Goal: Task Accomplishment & Management: Use online tool/utility

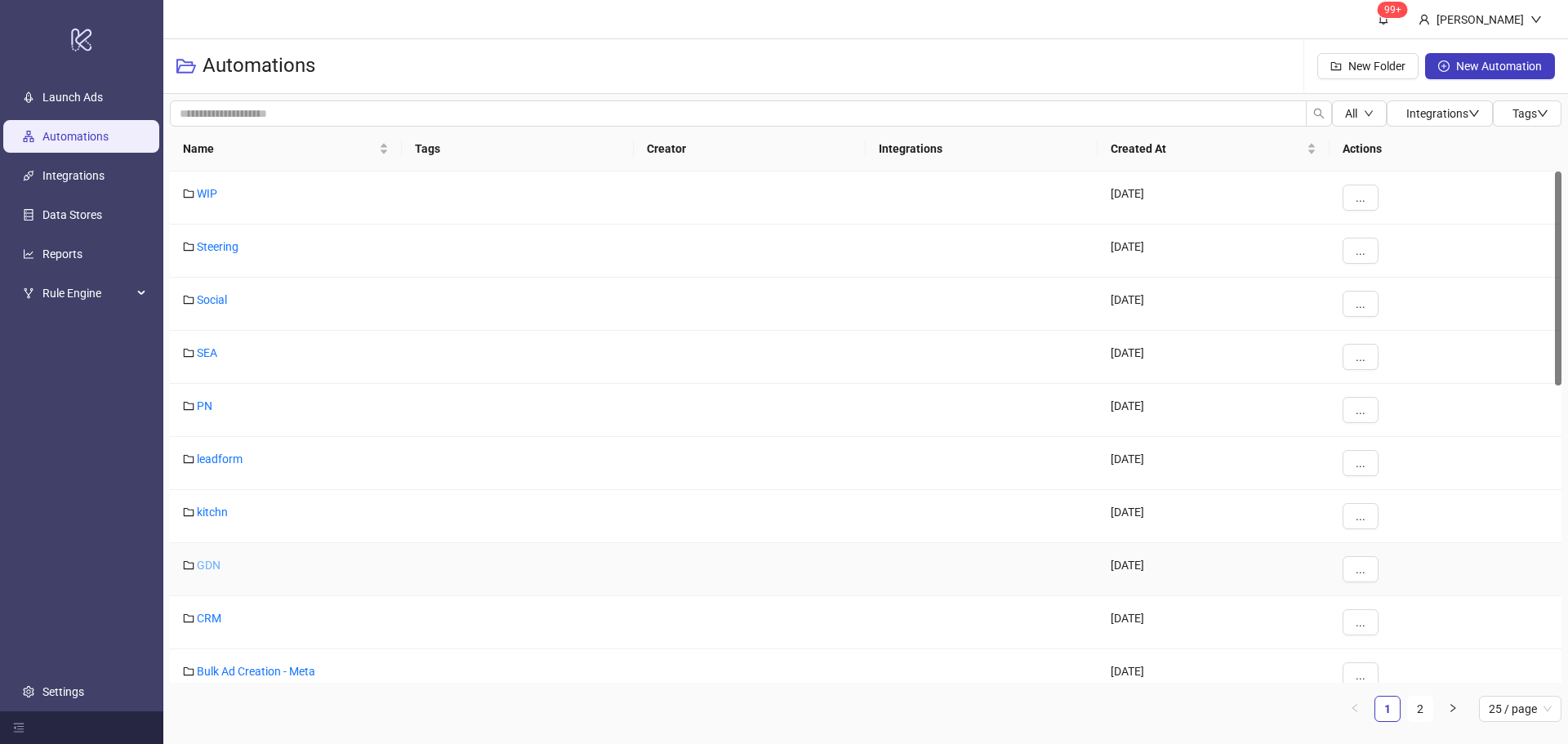
click at [215, 562] on link "GDN" at bounding box center [208, 565] width 24 height 13
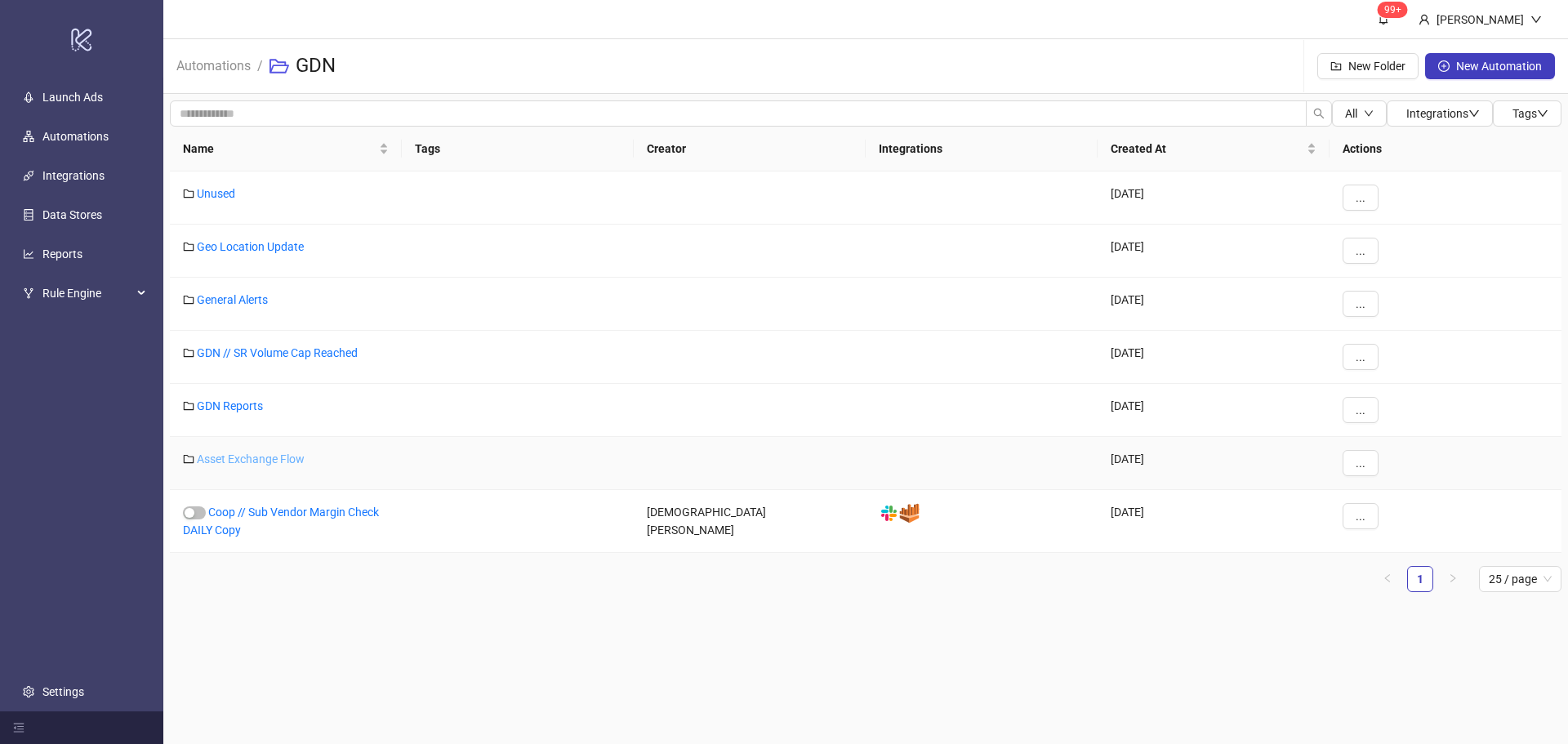
click at [271, 460] on link "Asset Exchange Flow" at bounding box center [251, 459] width 108 height 13
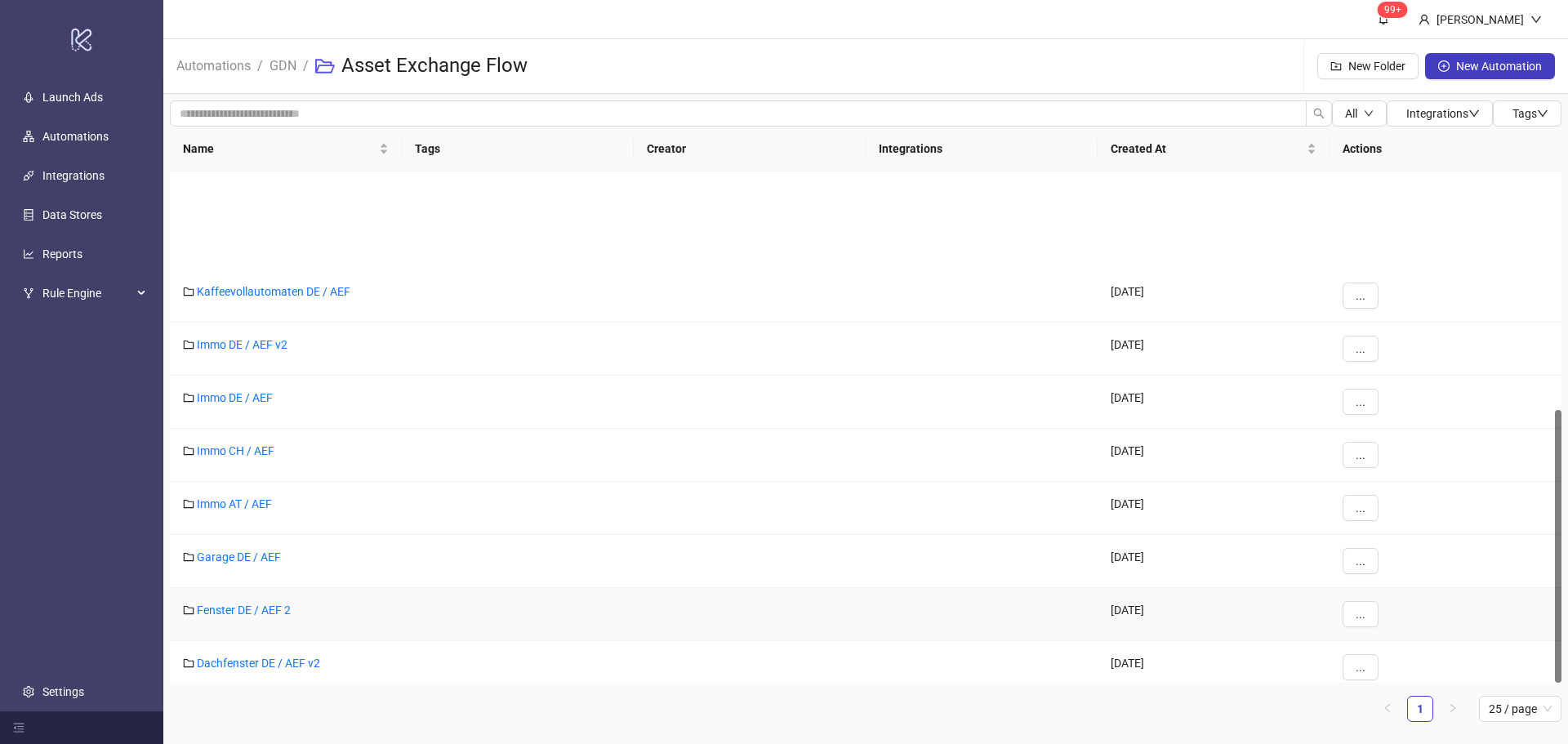
scroll to position [444, 0]
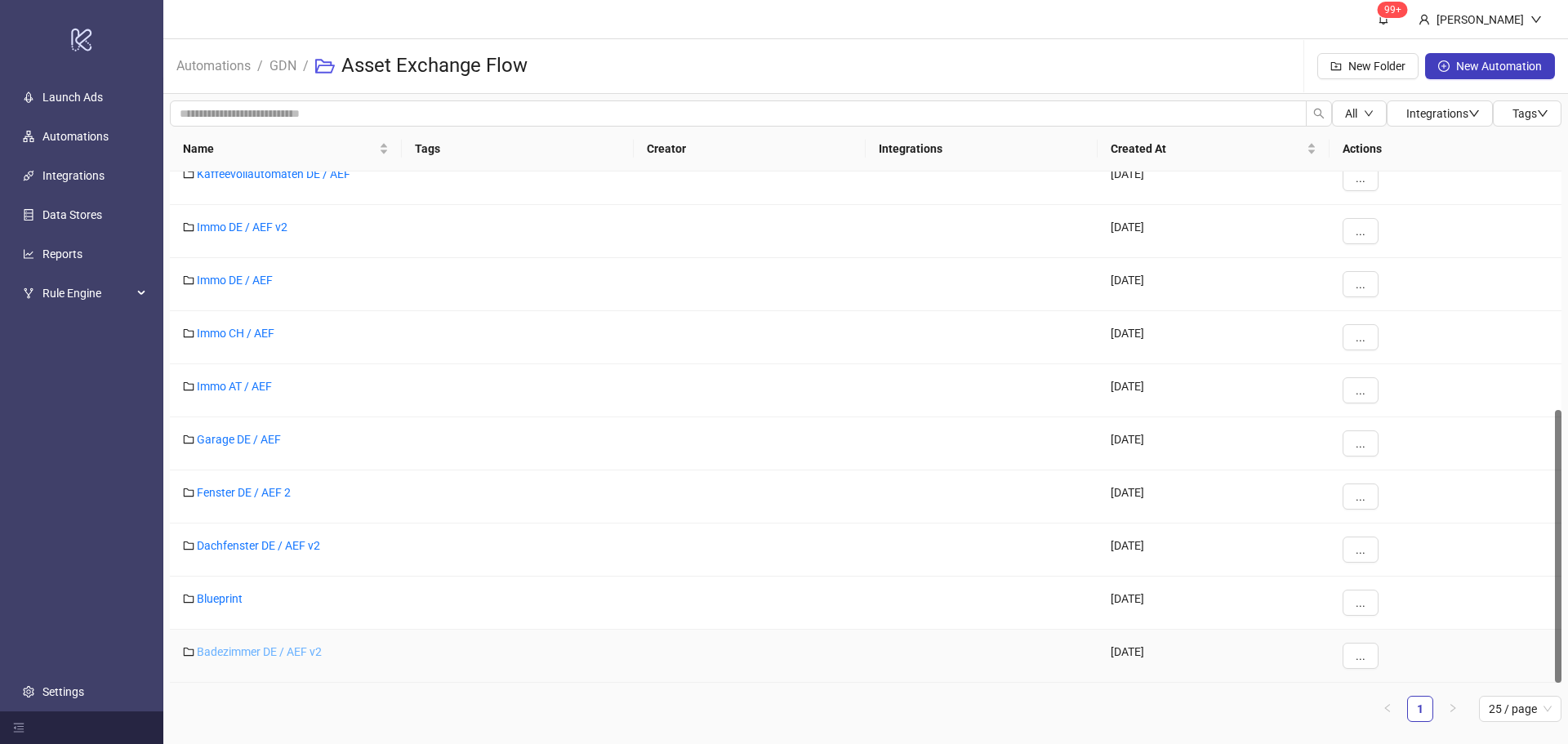
click at [268, 648] on link "Badezimmer DE / AEF v2" at bounding box center [259, 651] width 125 height 13
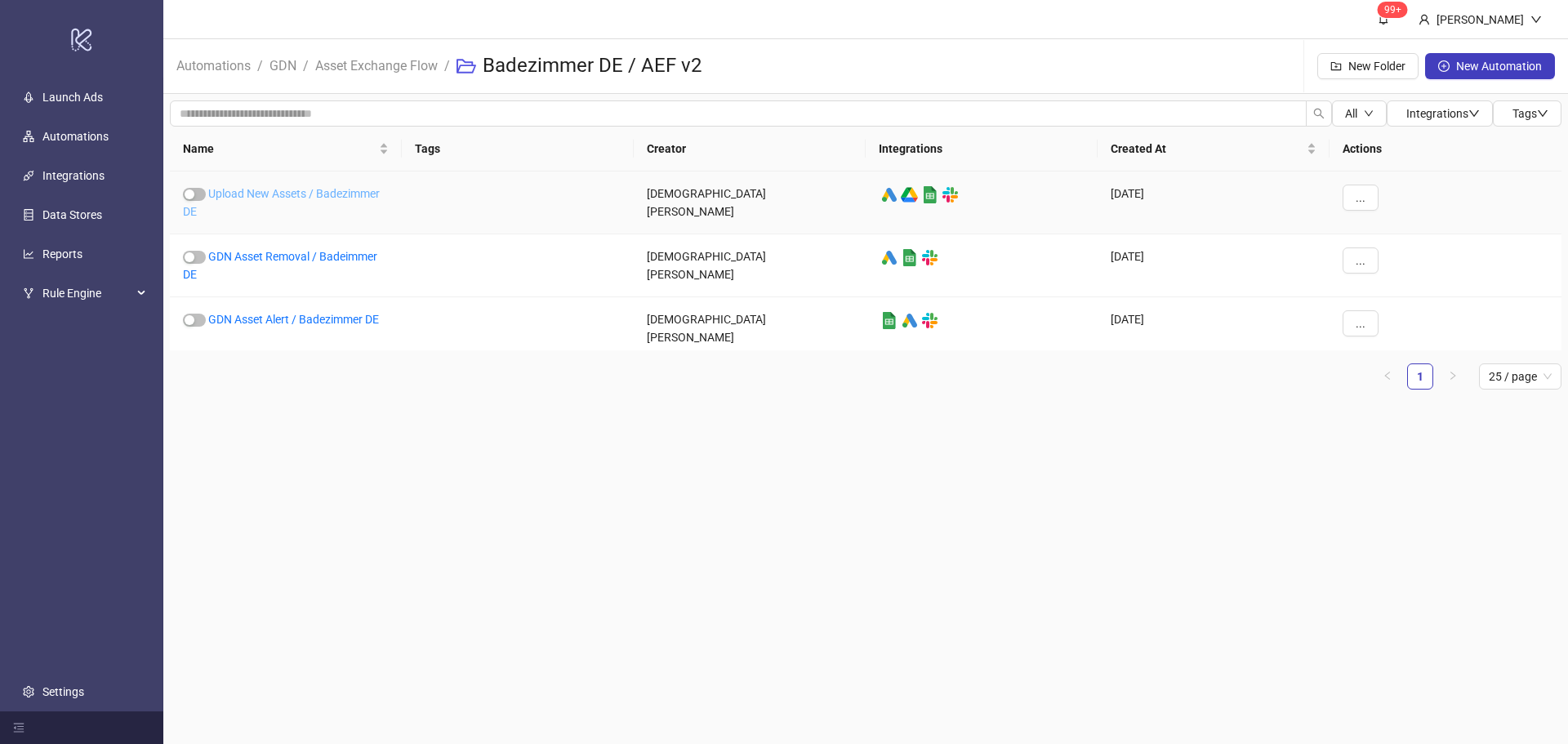
click at [315, 197] on link "Upload New Assets / Badezimmer DE" at bounding box center [281, 202] width 197 height 31
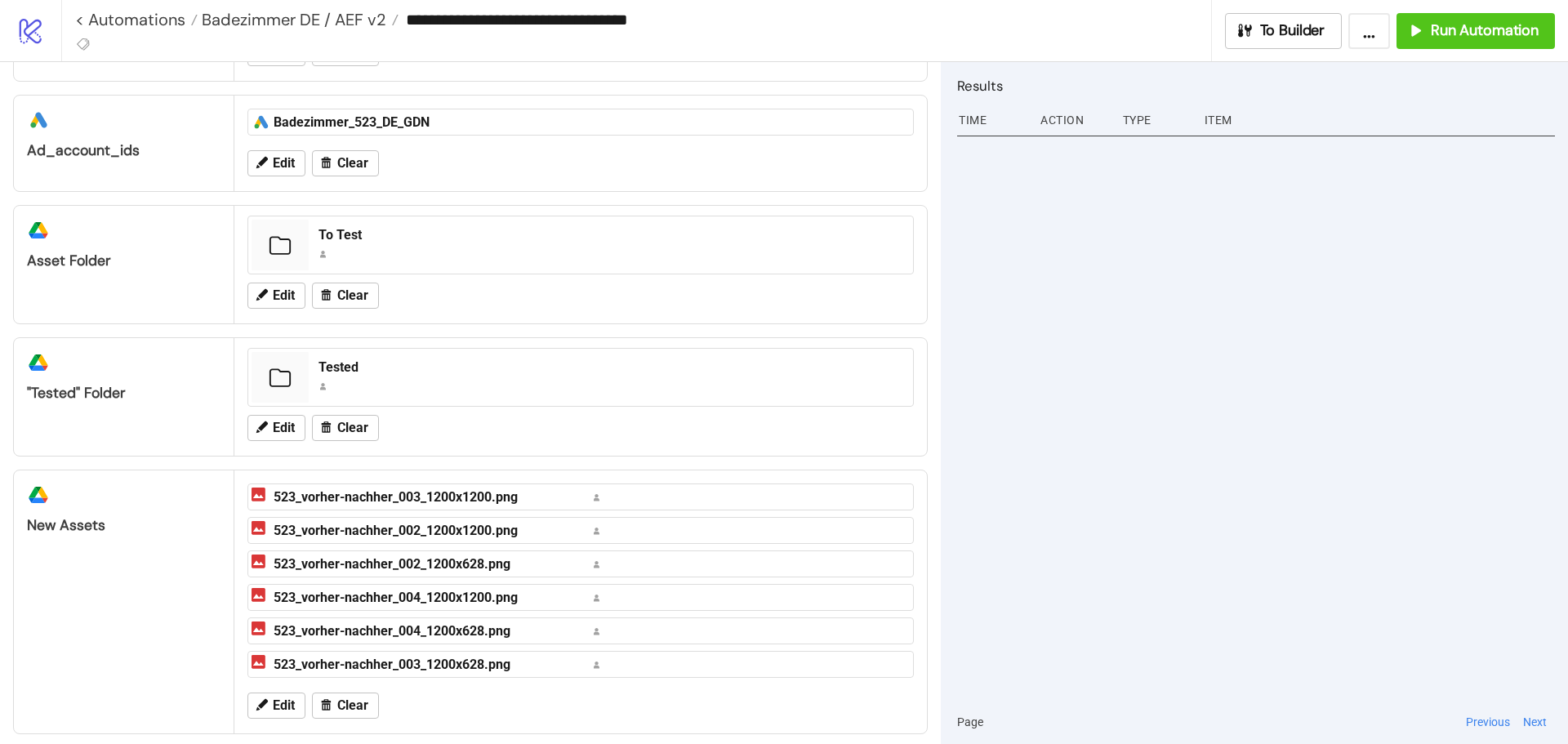
scroll to position [240, 0]
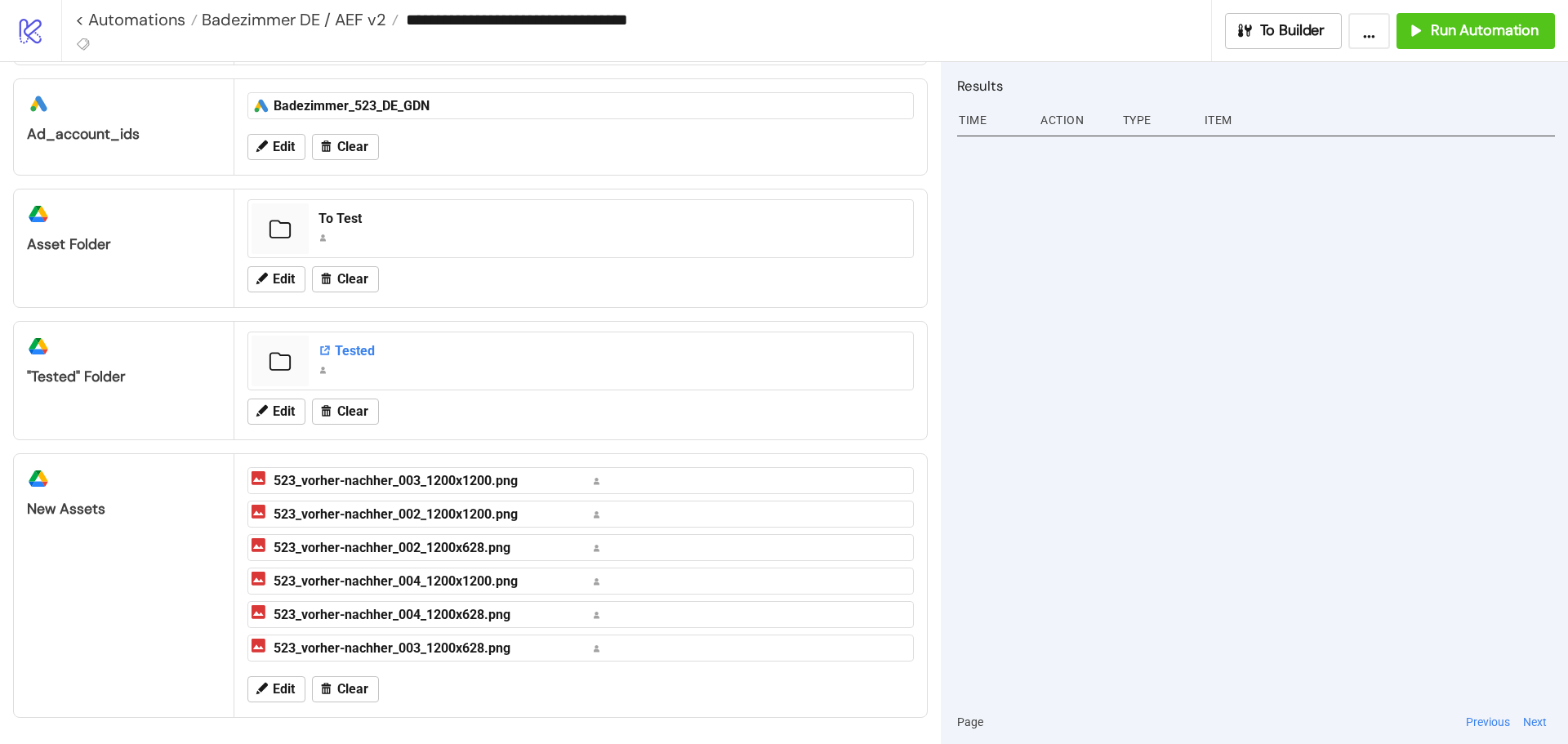
click at [337, 353] on div "Tested" at bounding box center [611, 351] width 585 height 18
click at [352, 215] on div "To Test" at bounding box center [611, 219] width 585 height 18
click at [348, 695] on span "Clear" at bounding box center [352, 689] width 31 height 15
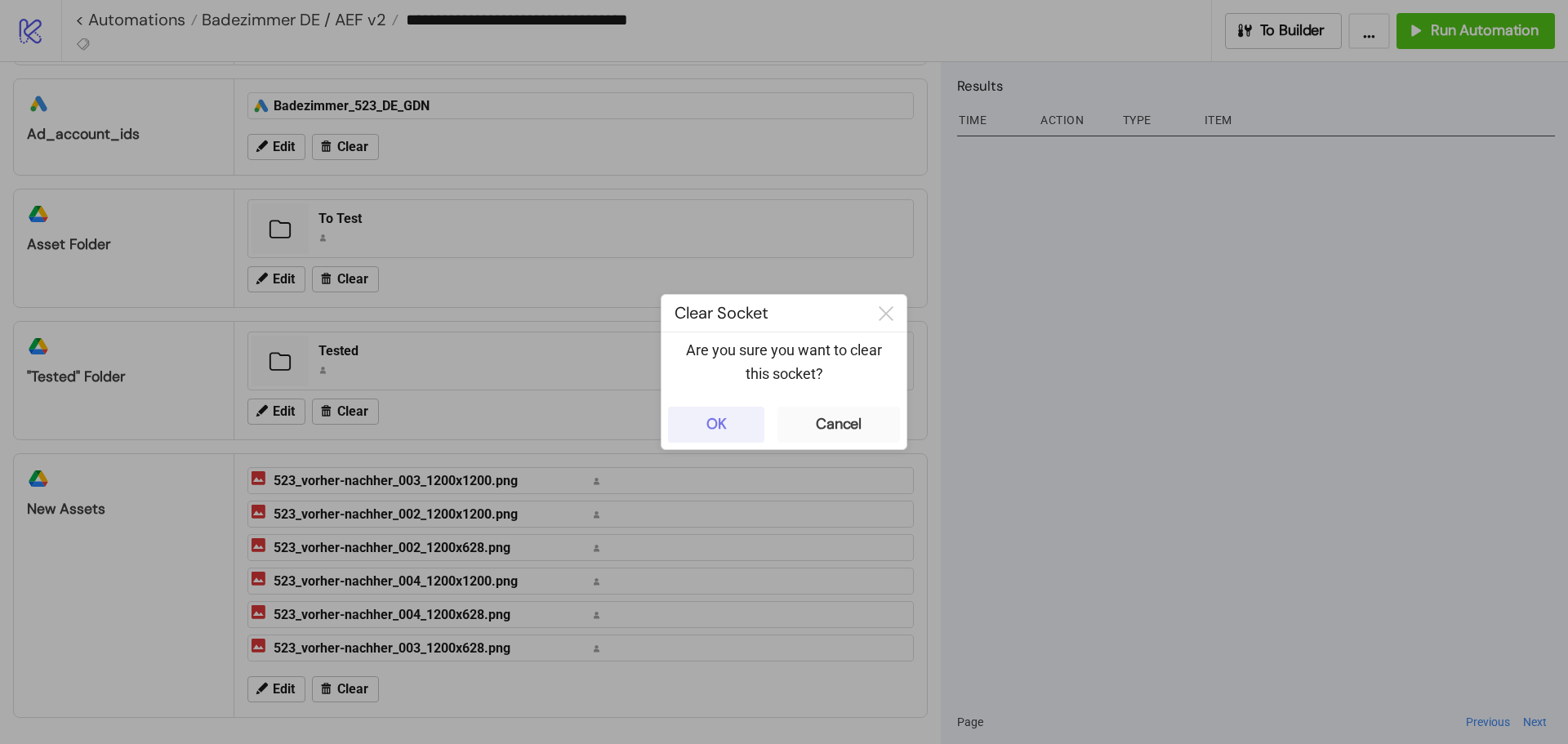
click at [721, 414] on button "OK" at bounding box center [716, 425] width 96 height 36
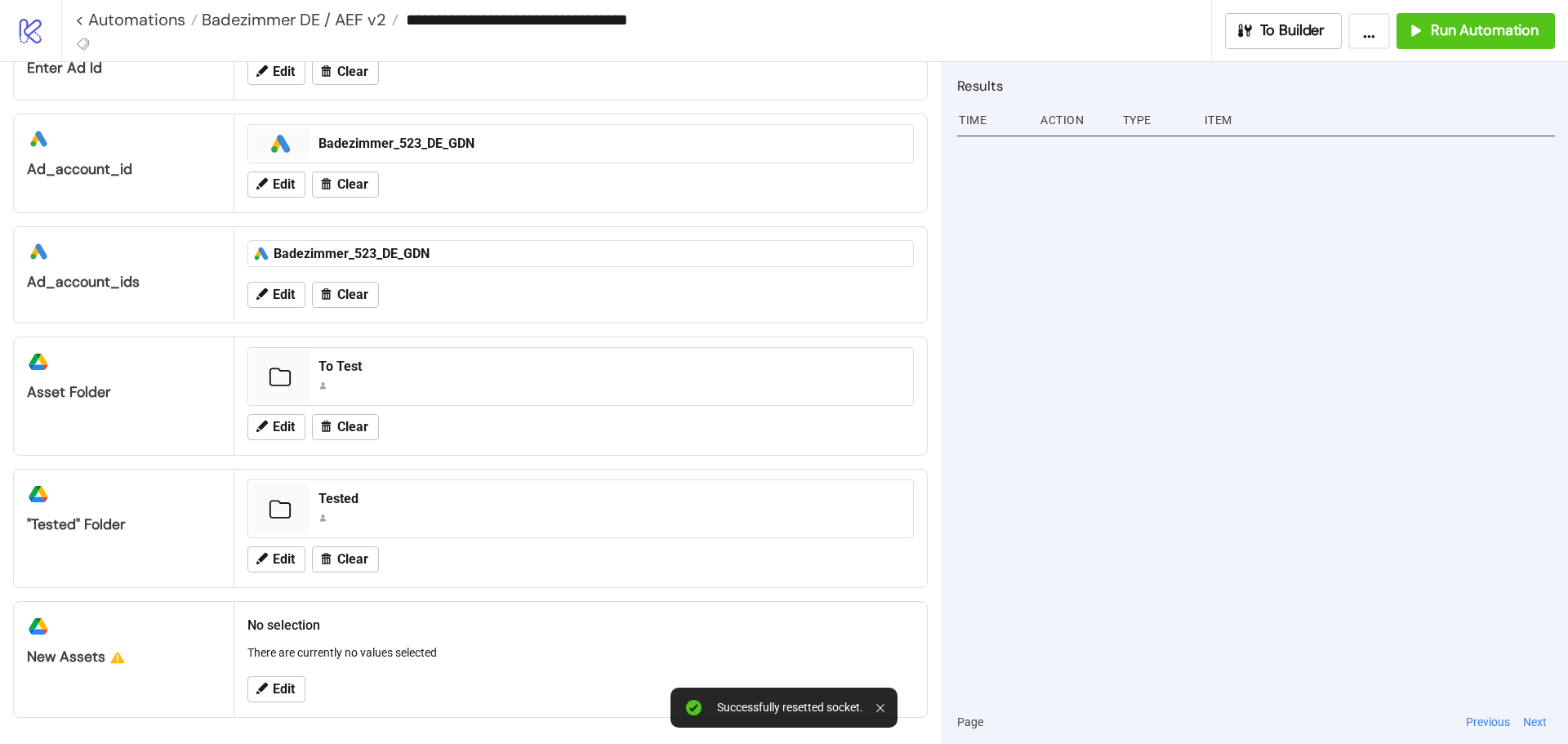
scroll to position [93, 0]
click at [279, 702] on button "Edit" at bounding box center [276, 689] width 58 height 26
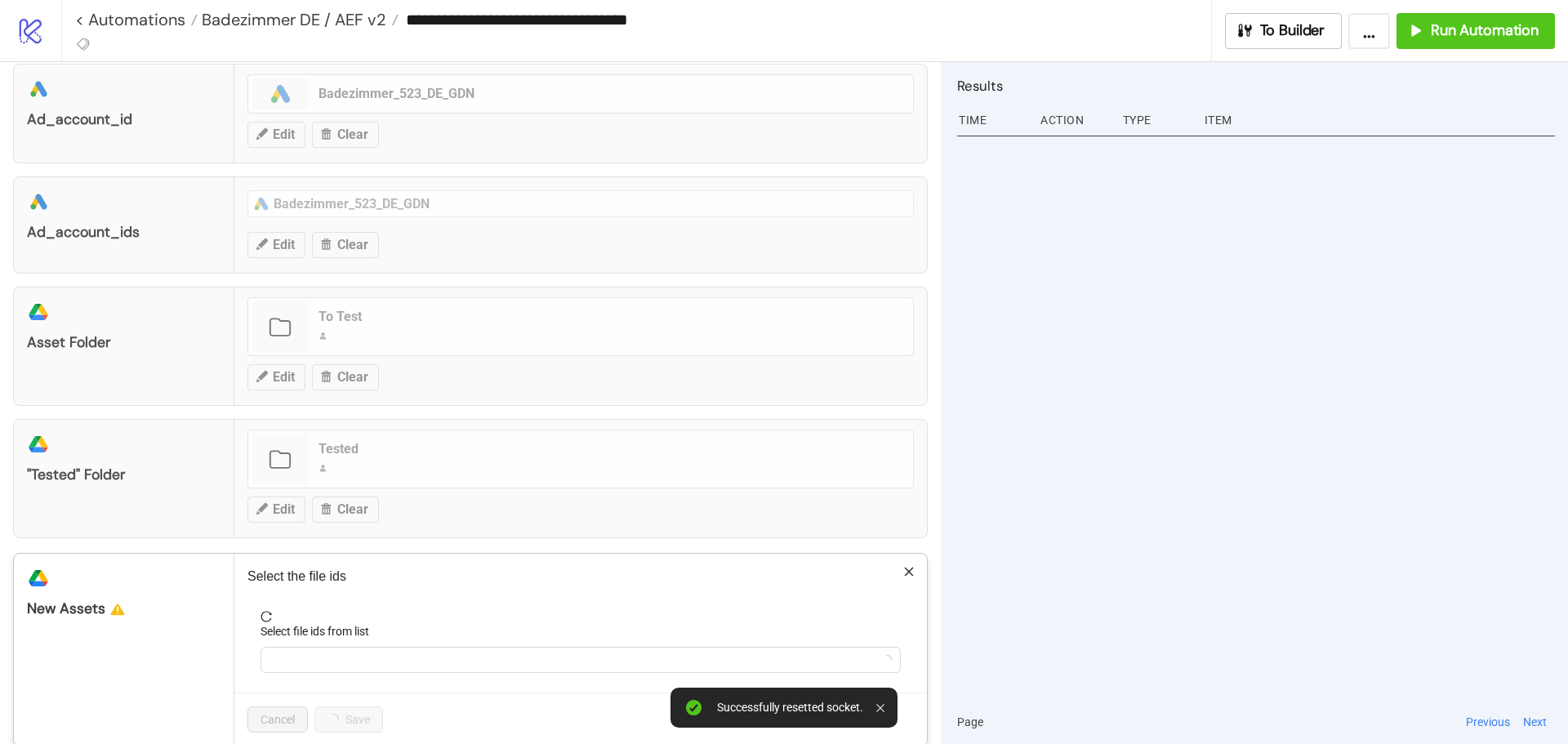
scroll to position [169, 0]
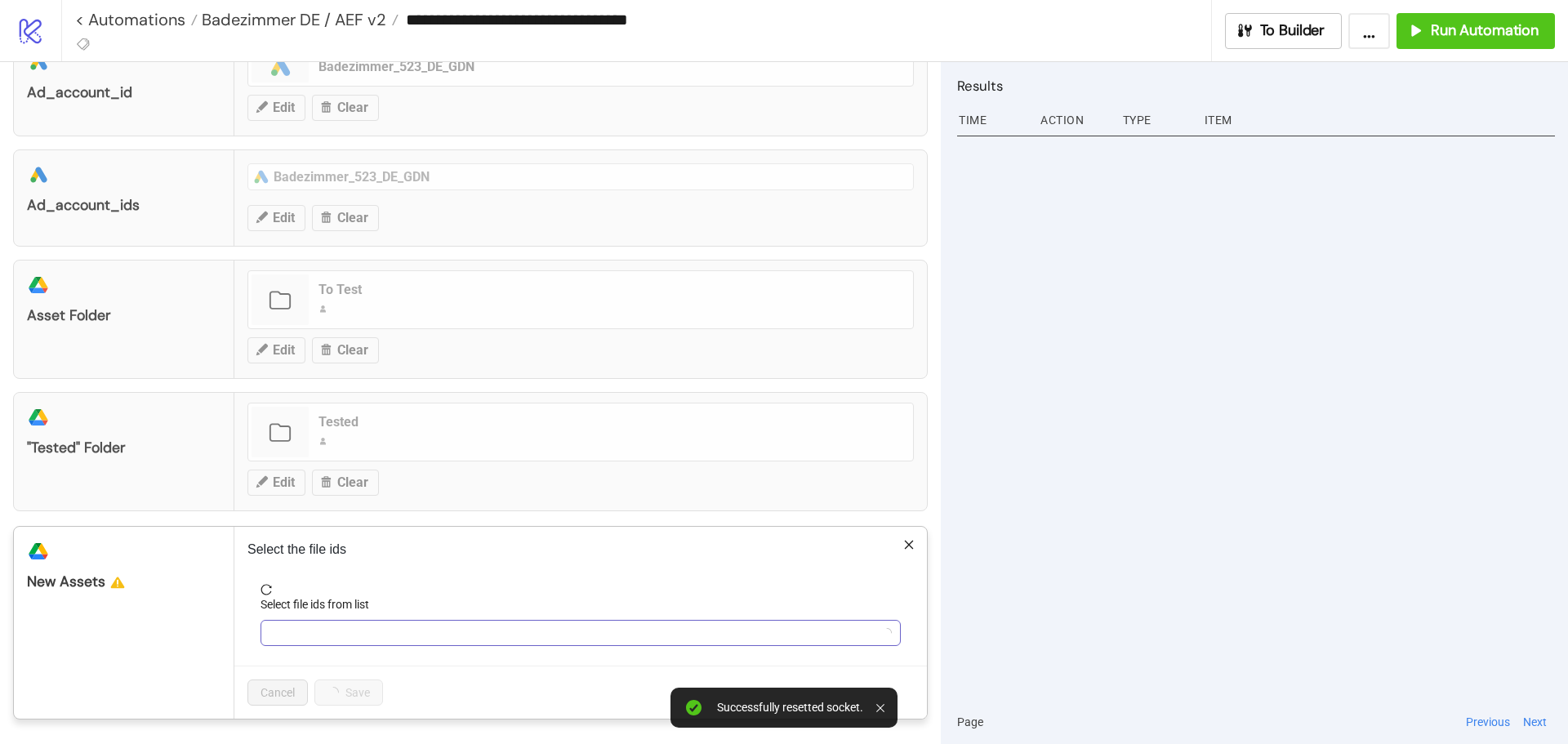
click at [309, 644] on div at bounding box center [572, 633] width 617 height 23
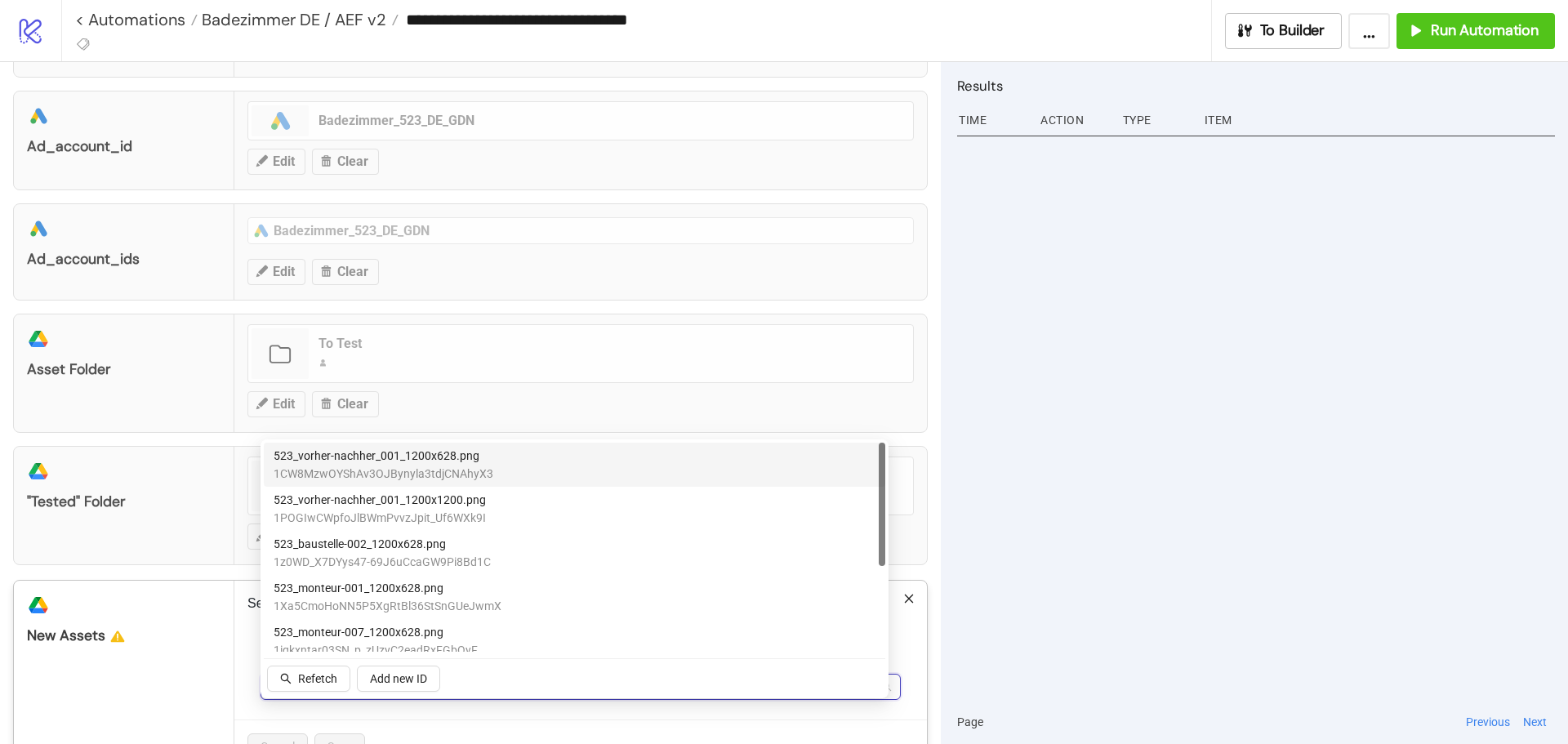
scroll to position [87, 0]
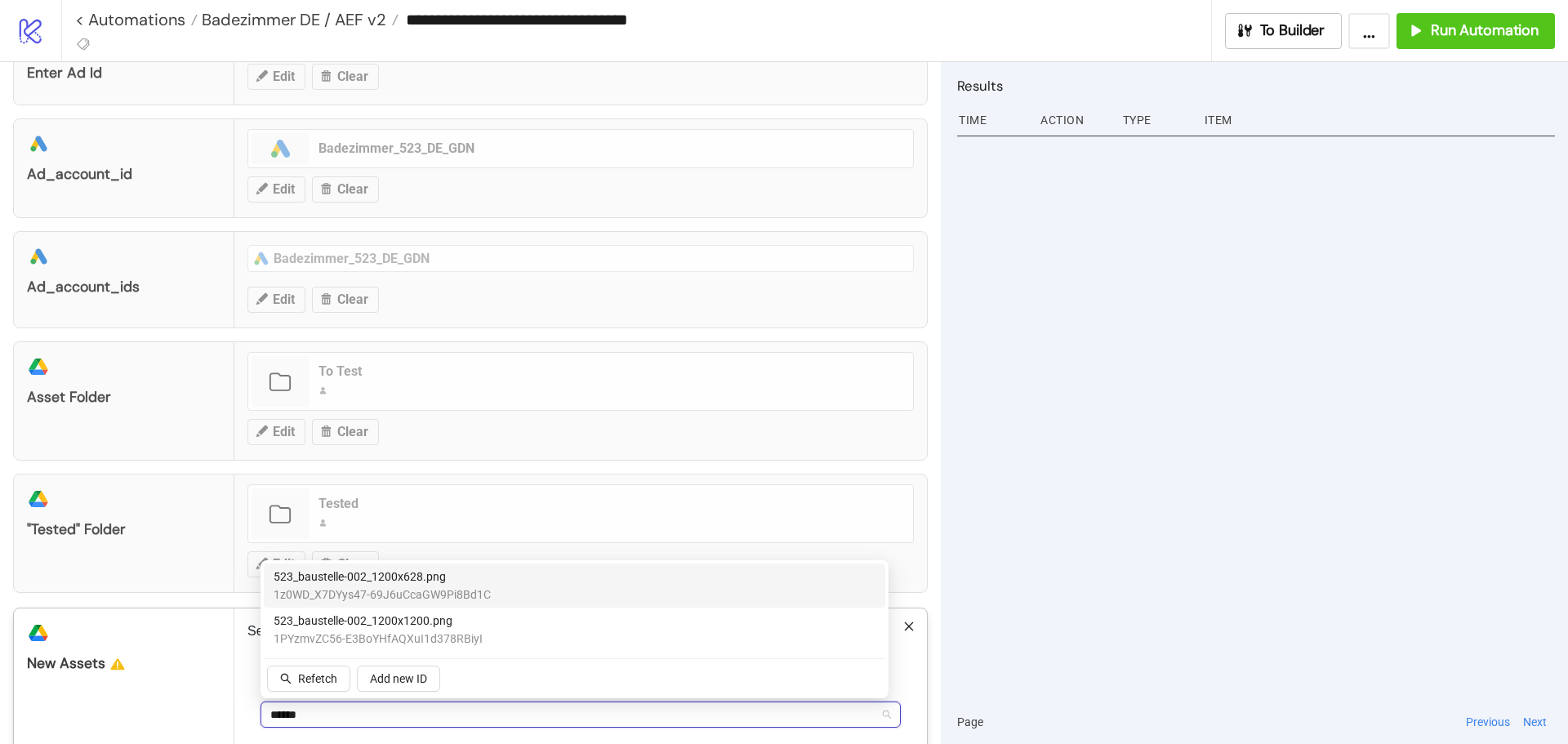
type input "*******"
click at [327, 583] on span "523_baustelle-002_1200x628.png" at bounding box center [382, 576] width 217 height 18
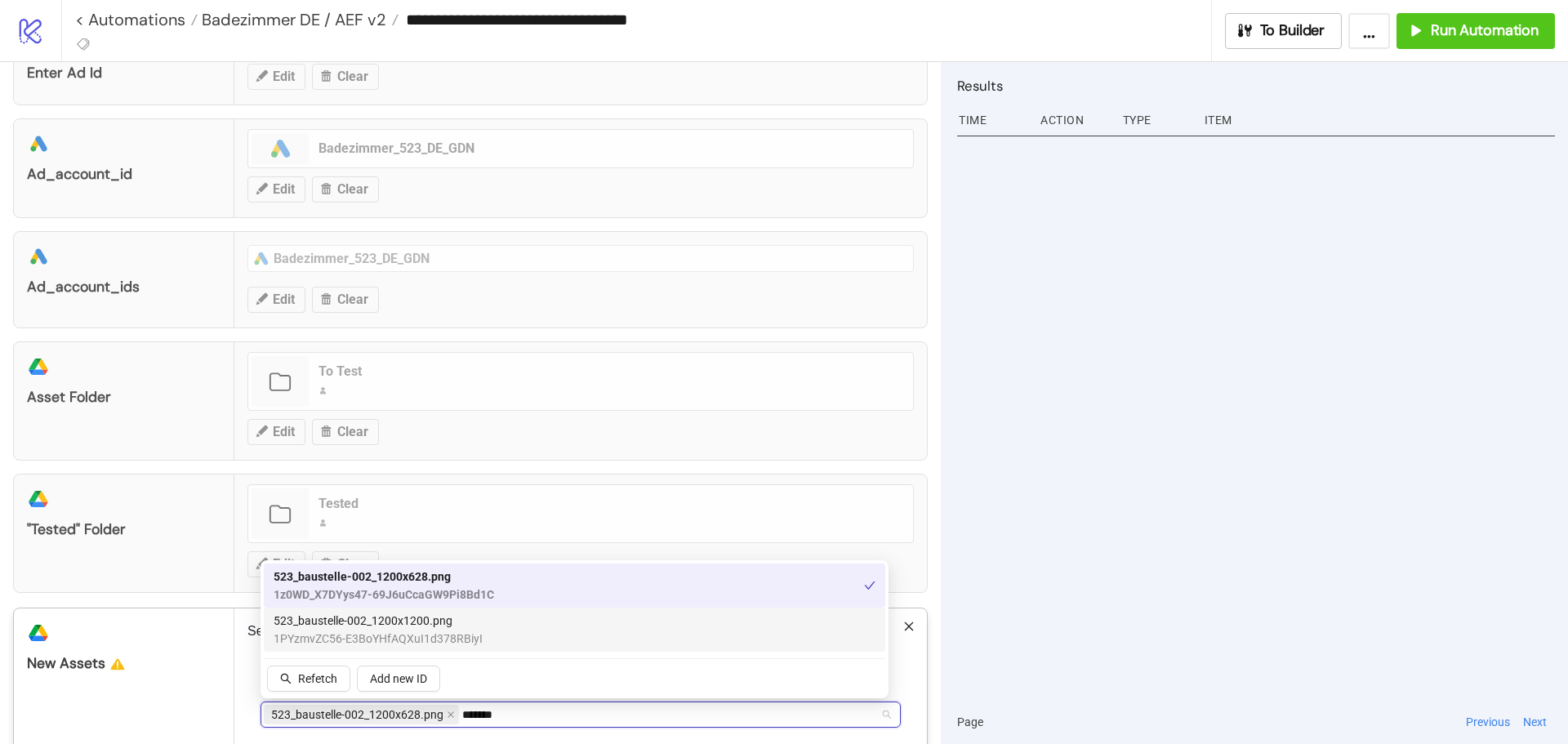
click at [337, 625] on span "523_baustelle-002_1200x1200.png" at bounding box center [378, 620] width 209 height 18
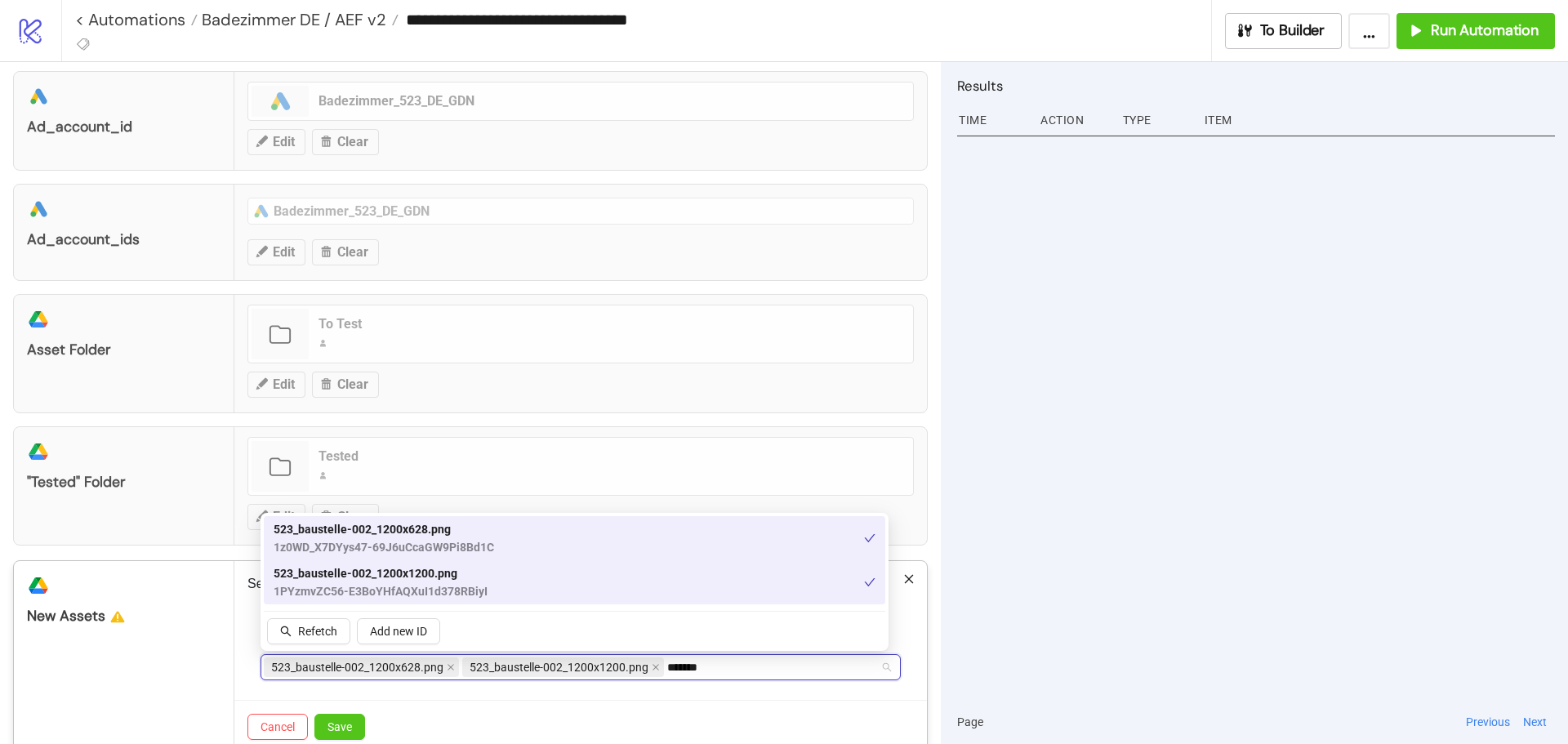
scroll to position [169, 0]
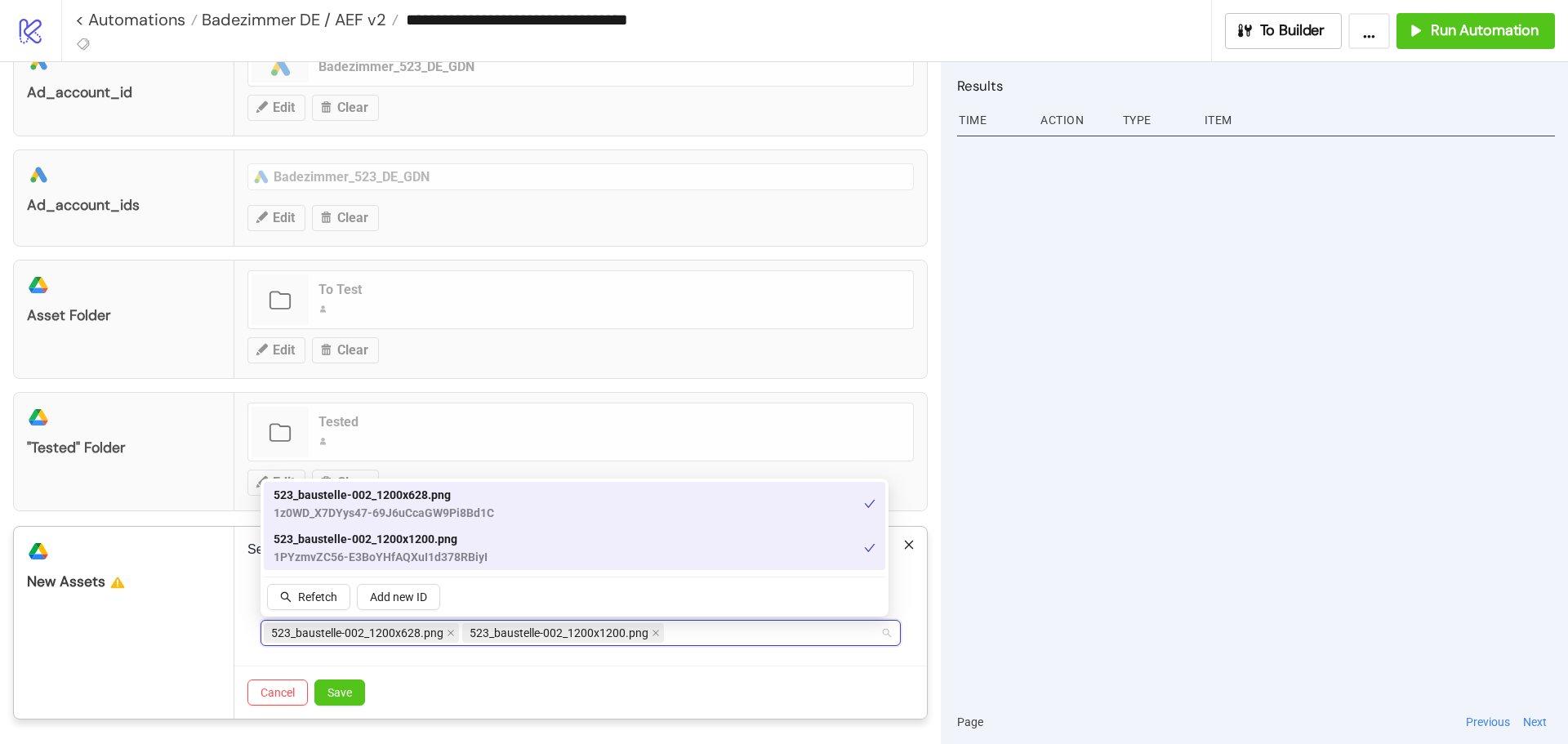
click at [412, 687] on div "Cancel Save" at bounding box center [581, 692] width 693 height 53
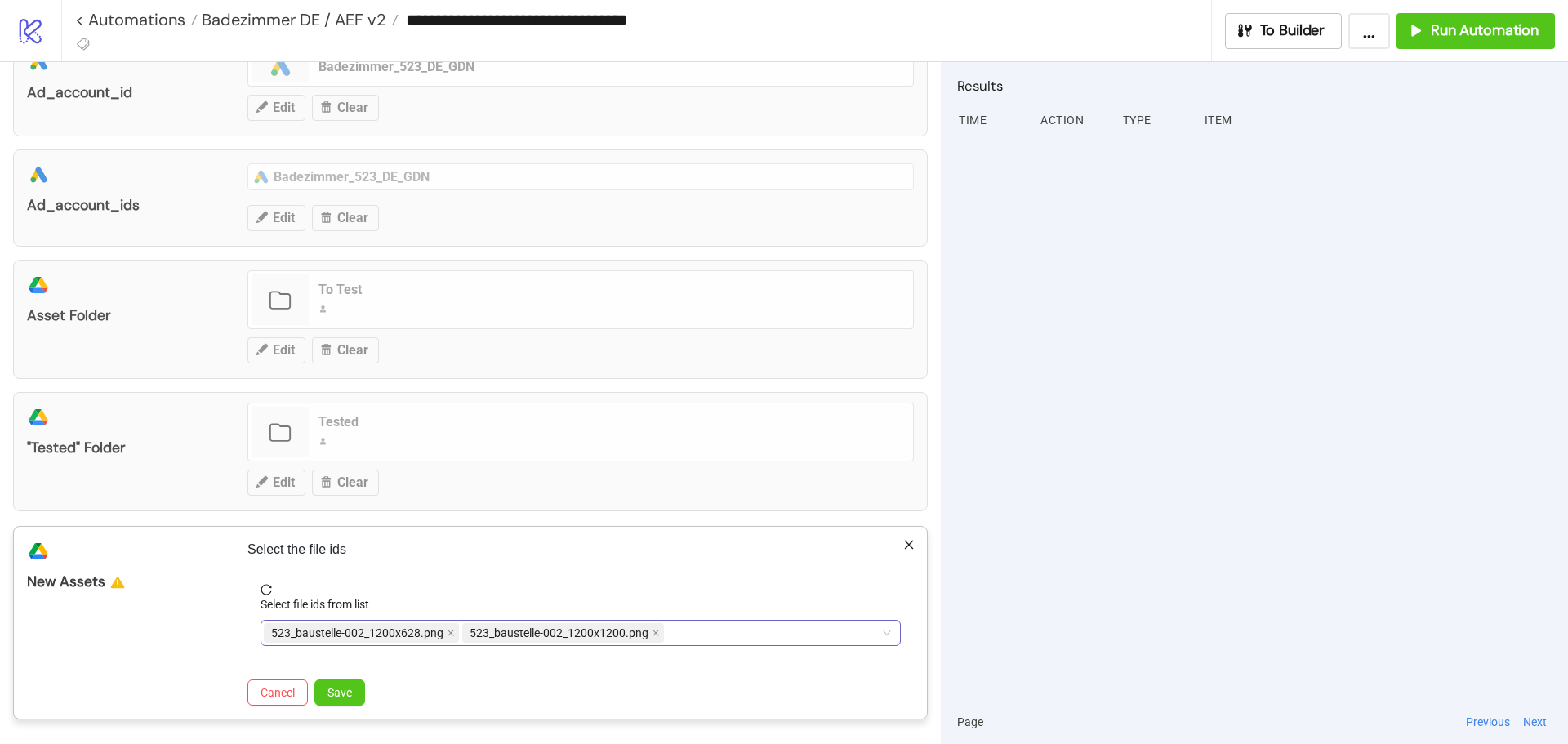
click at [737, 632] on div "523_baustelle-002_1200x628.png 523_baustelle-002_1200x1200.png *******" at bounding box center [572, 633] width 617 height 23
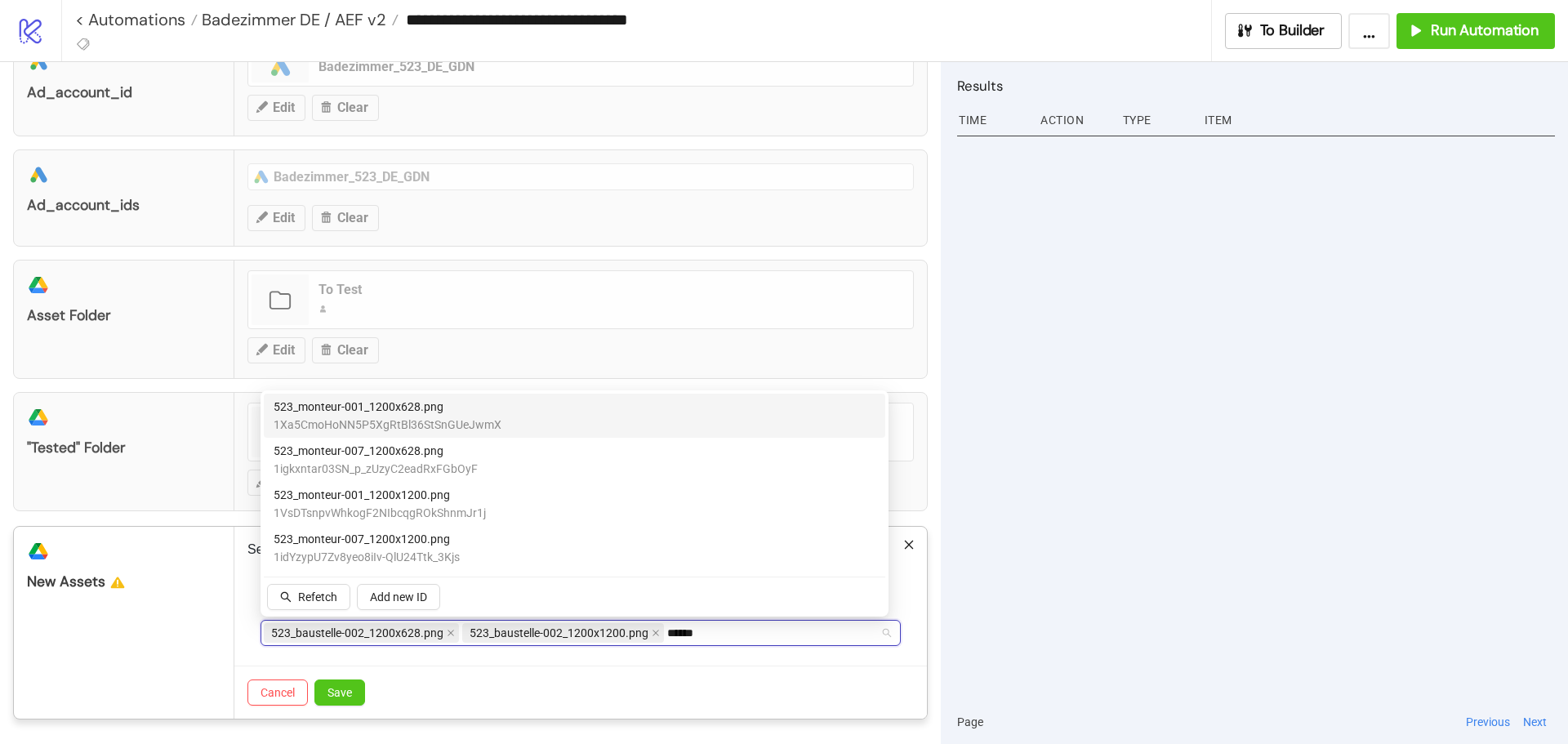
type input "*******"
click at [423, 414] on span "523_monteur-001_1200x628.png" at bounding box center [387, 407] width 228 height 18
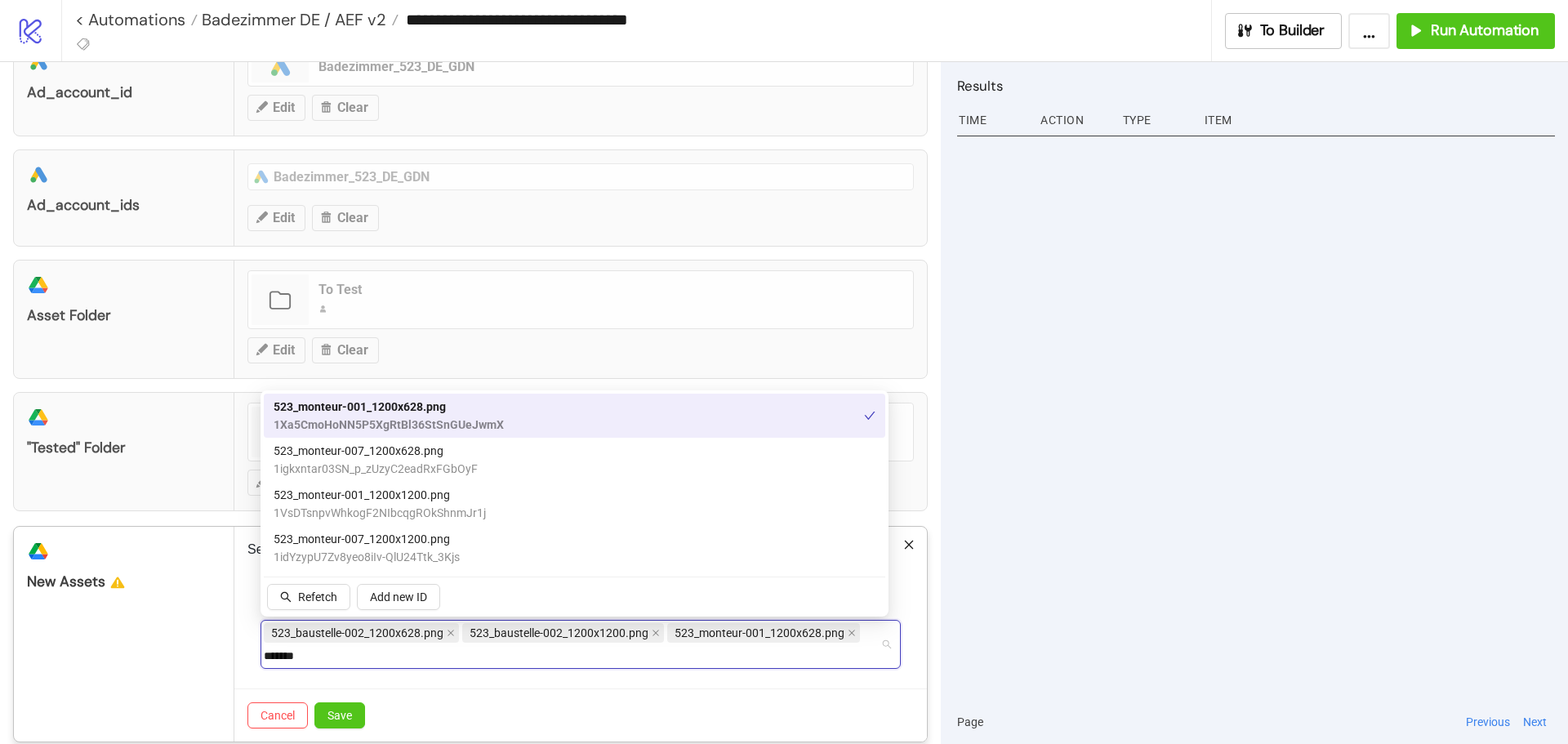
click at [401, 410] on span "523_monteur-001_1200x628.png" at bounding box center [388, 407] width 230 height 18
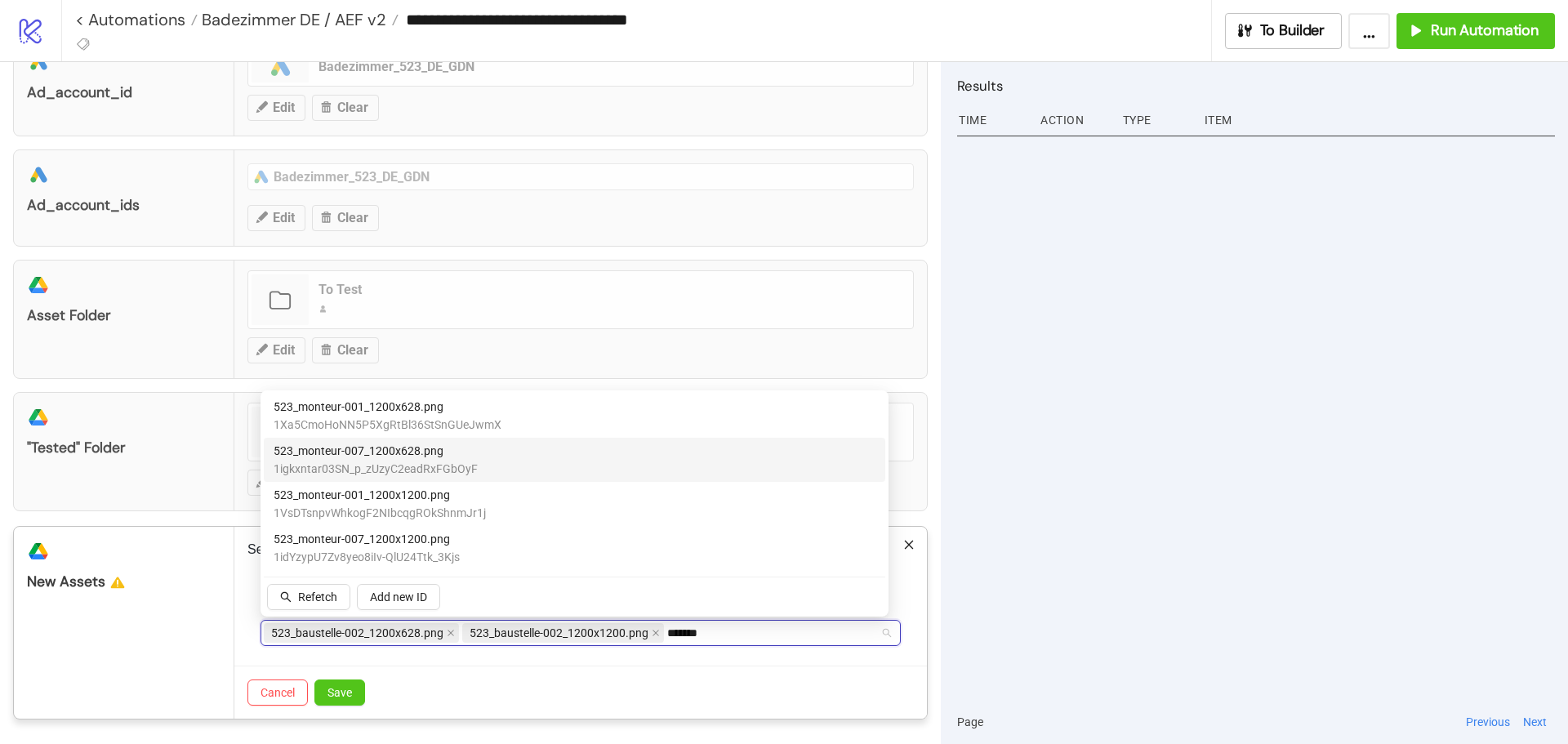
click at [393, 458] on span "523_monteur-007_1200x628.png" at bounding box center [375, 451] width 204 height 18
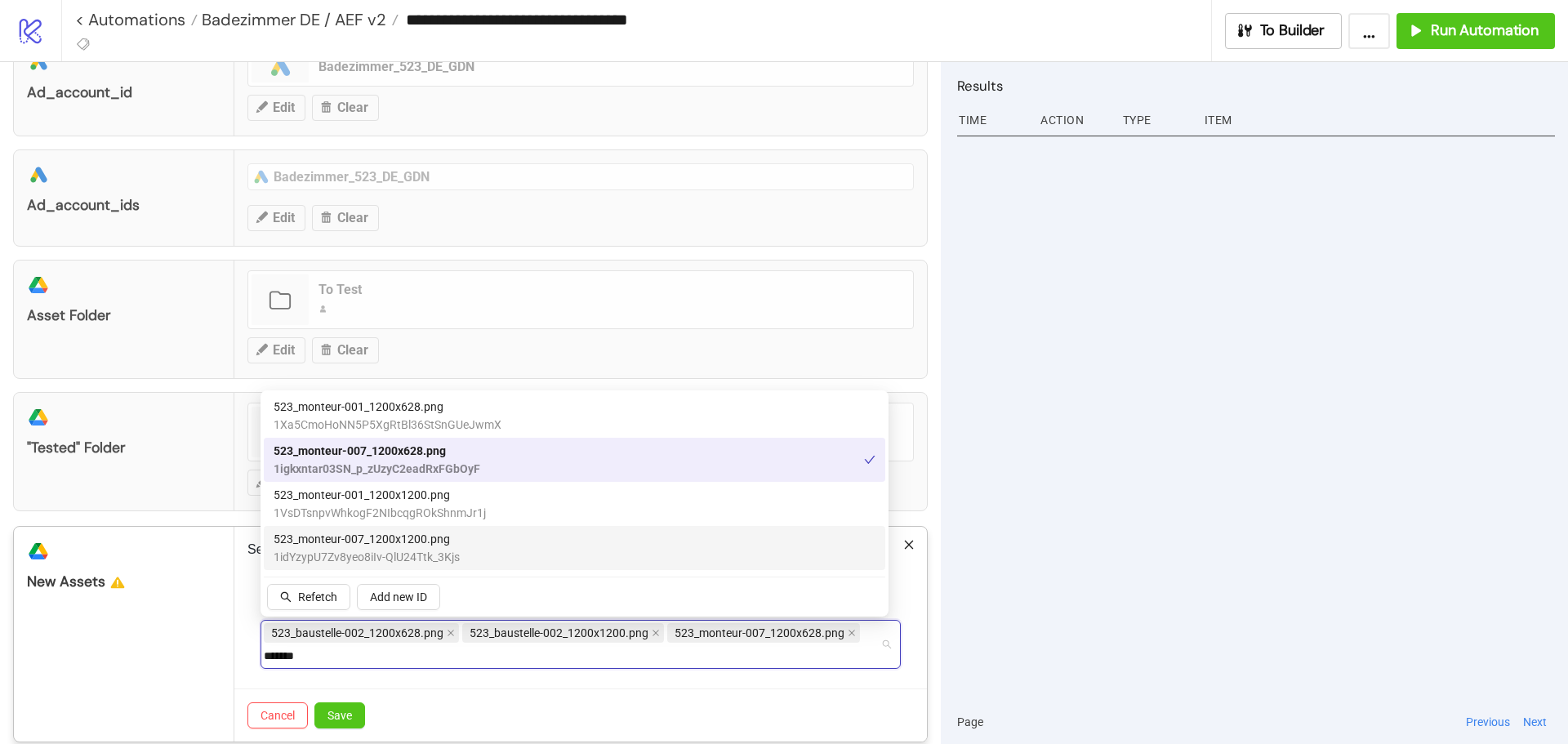
click at [389, 552] on span "1idYzypU7Zv8yeo8iIv-QlU24Ttk_3Kjs" at bounding box center [366, 557] width 186 height 18
click at [337, 718] on span "Save" at bounding box center [340, 715] width 25 height 13
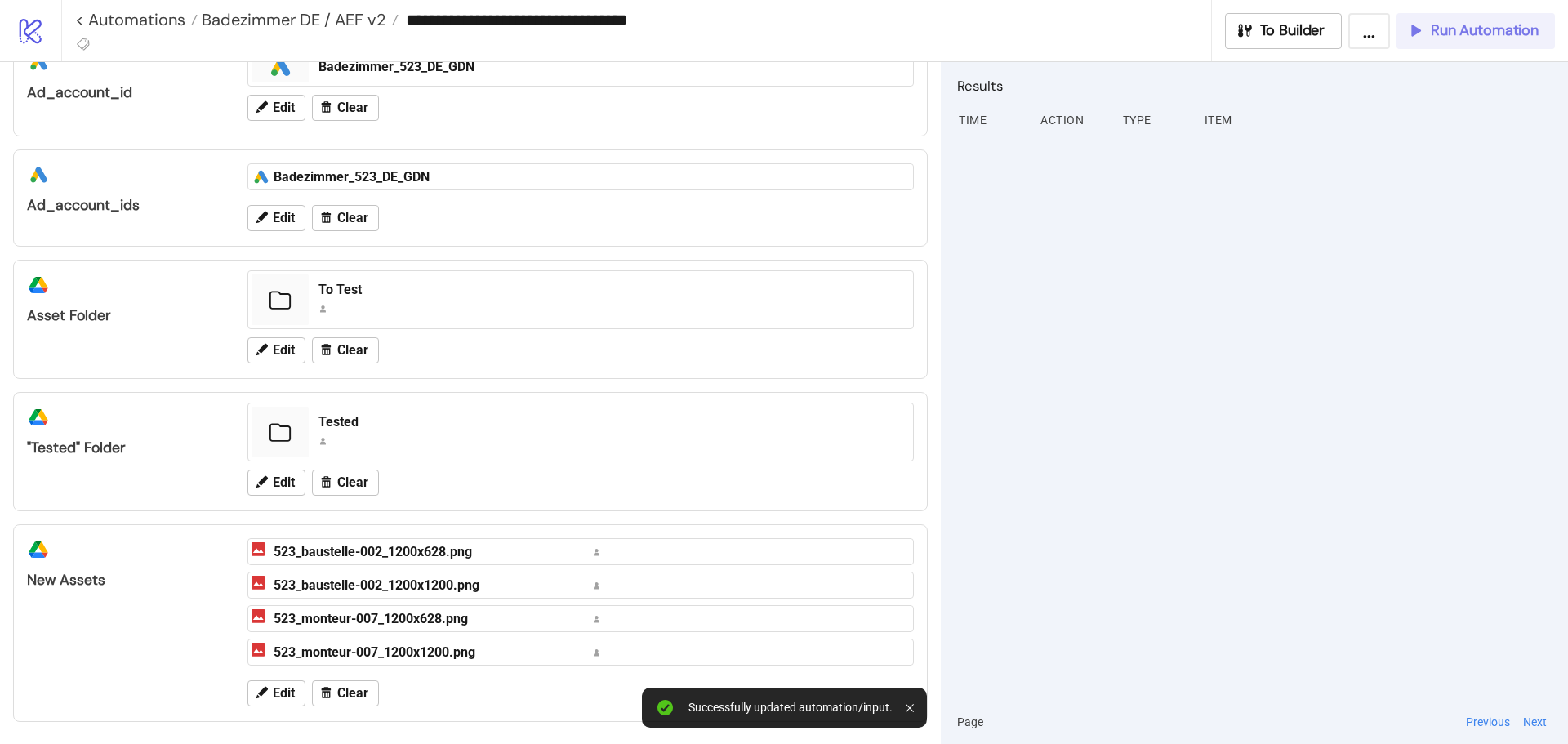
click at [1478, 34] on span "Run Automation" at bounding box center [1484, 30] width 108 height 19
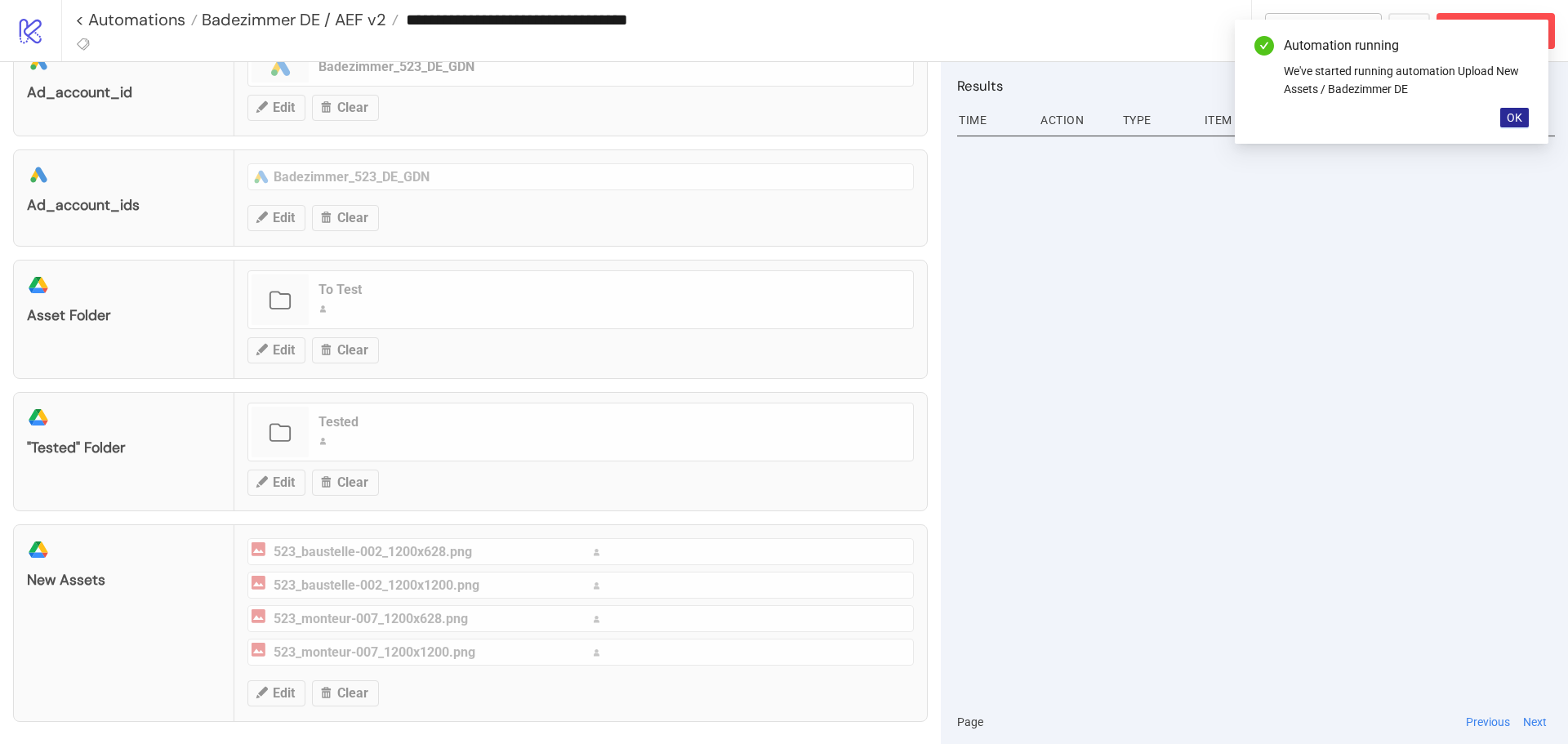
click at [1518, 115] on span "OK" at bounding box center [1514, 117] width 16 height 13
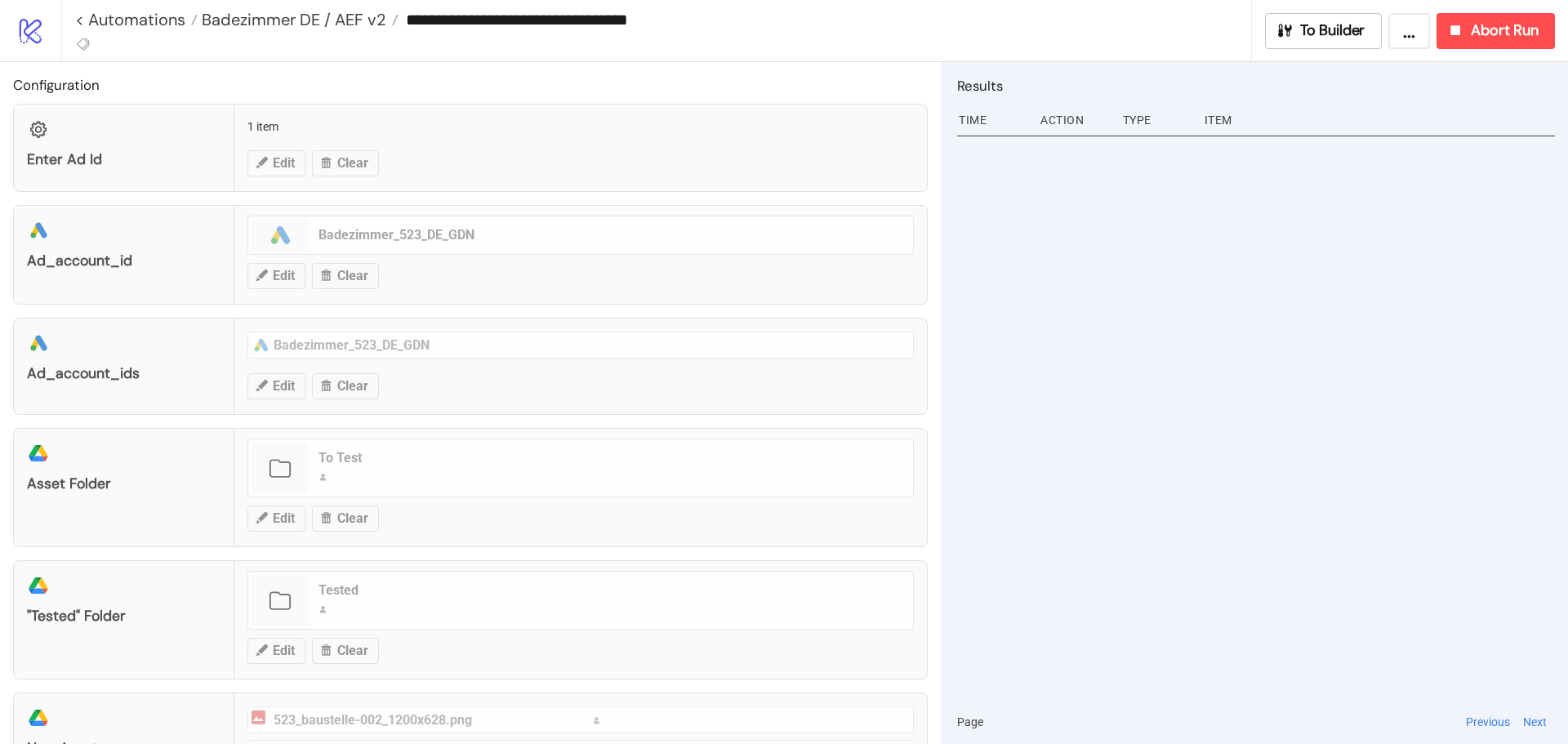
scroll to position [0, 0]
click at [284, 164] on div "Enter Ad Id 1 item Edit Clear" at bounding box center [470, 148] width 915 height 88
click at [1525, 29] on span "Abort Run" at bounding box center [1504, 30] width 68 height 19
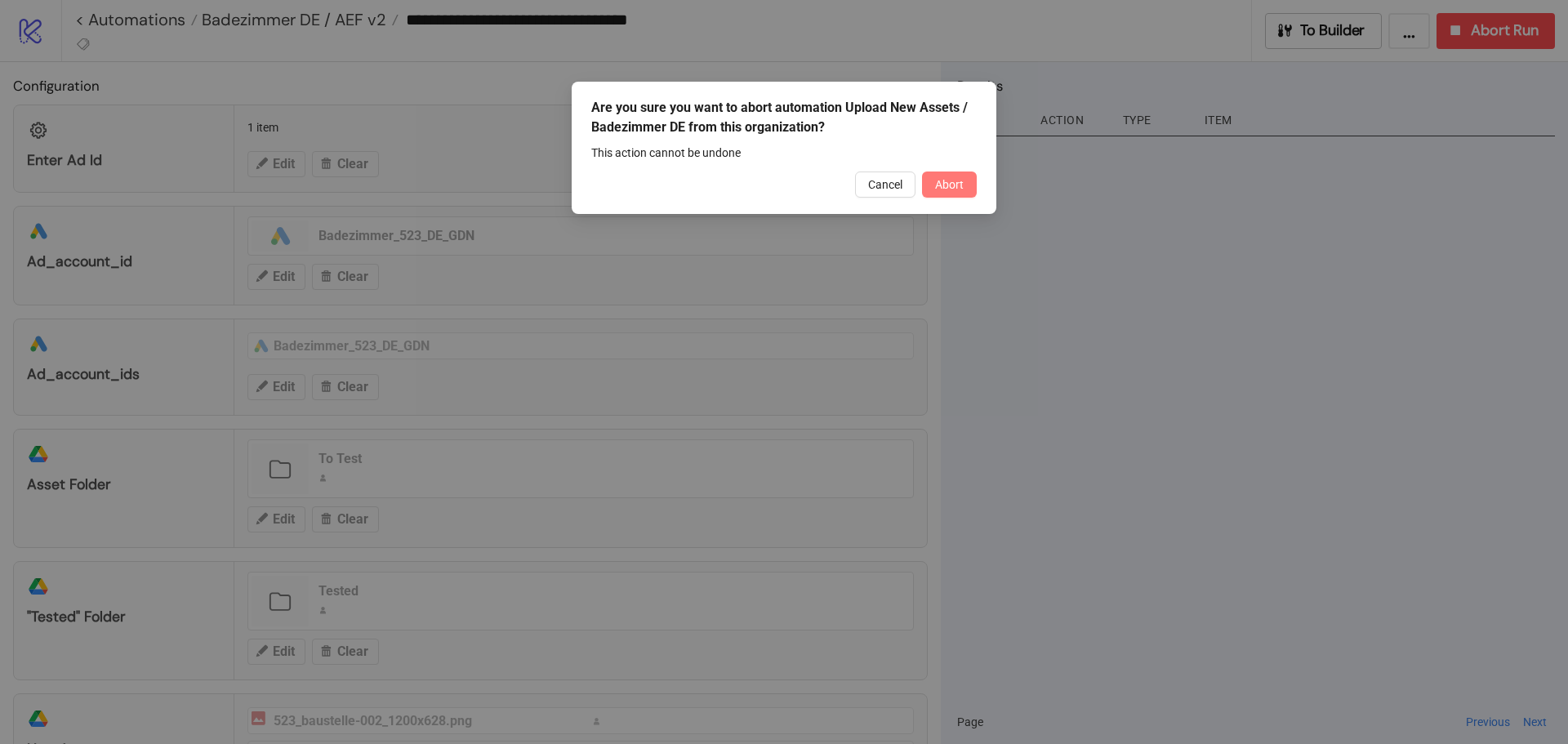
click at [947, 183] on span "Abort" at bounding box center [949, 184] width 28 height 13
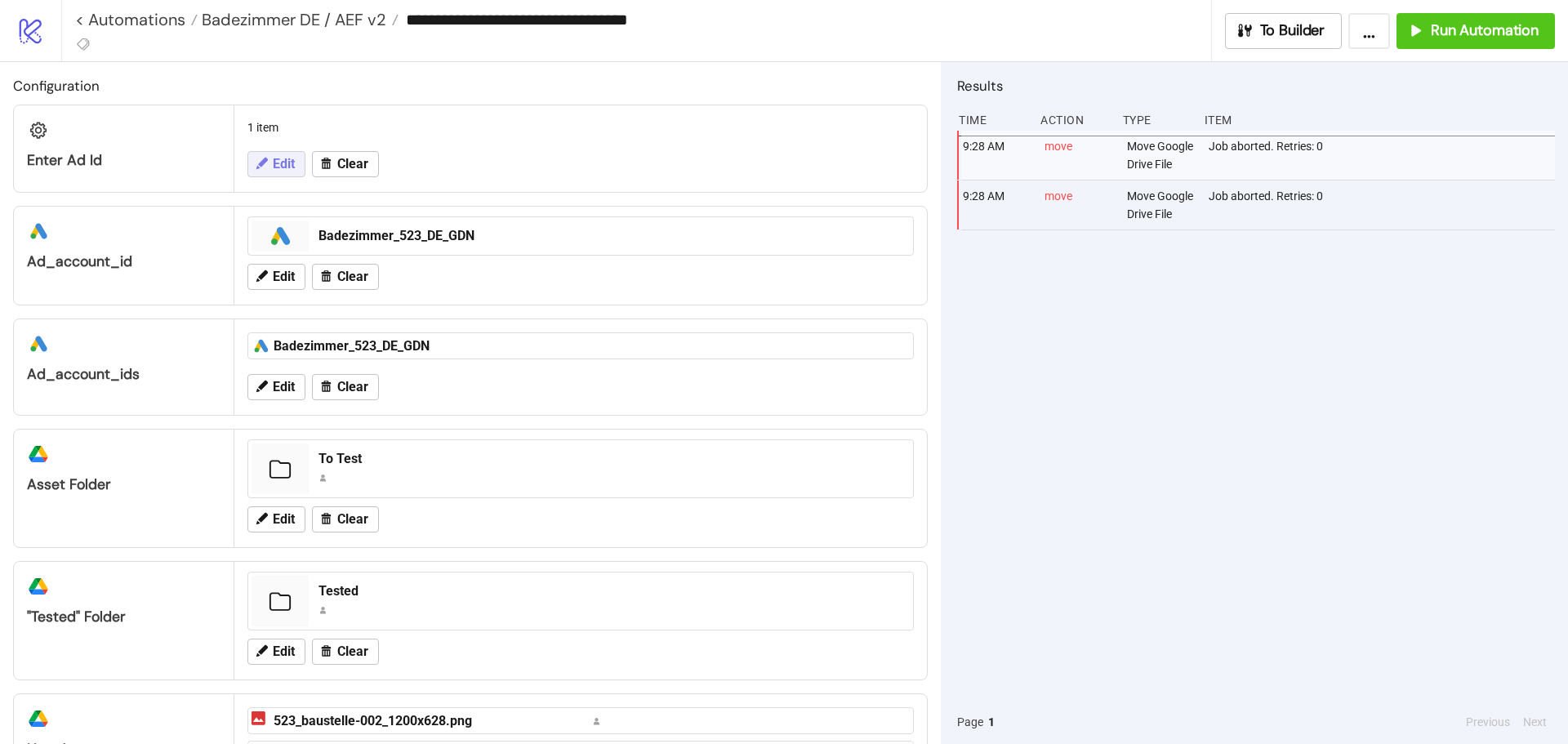
click at [290, 166] on span "Edit" at bounding box center [283, 164] width 22 height 15
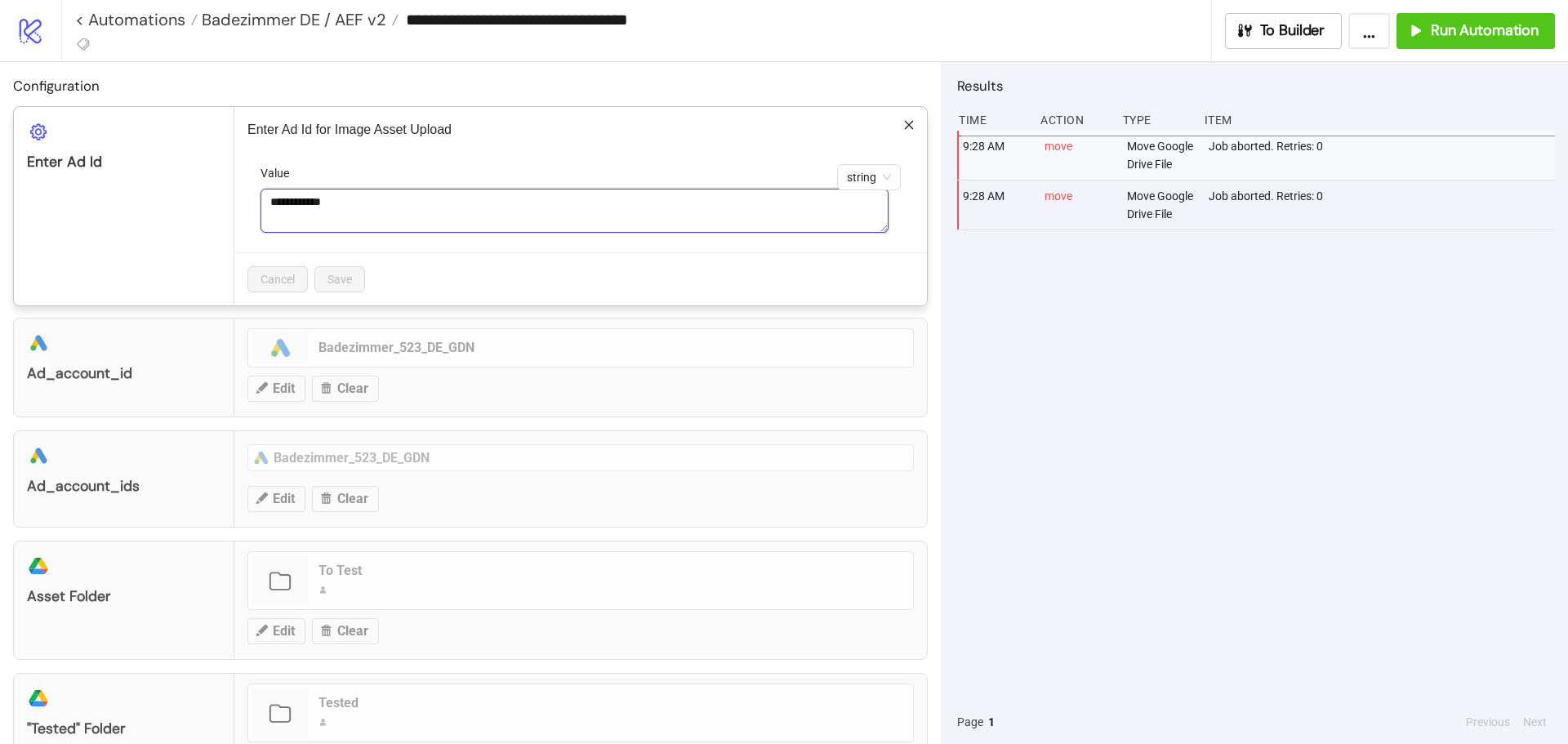
drag, startPoint x: 375, startPoint y: 203, endPoint x: 94, endPoint y: 205, distance: 281.0
click at [94, 205] on div "**********" at bounding box center [470, 206] width 915 height 200
paste textarea
type textarea "**********"
click at [350, 270] on button "Save" at bounding box center [339, 280] width 50 height 26
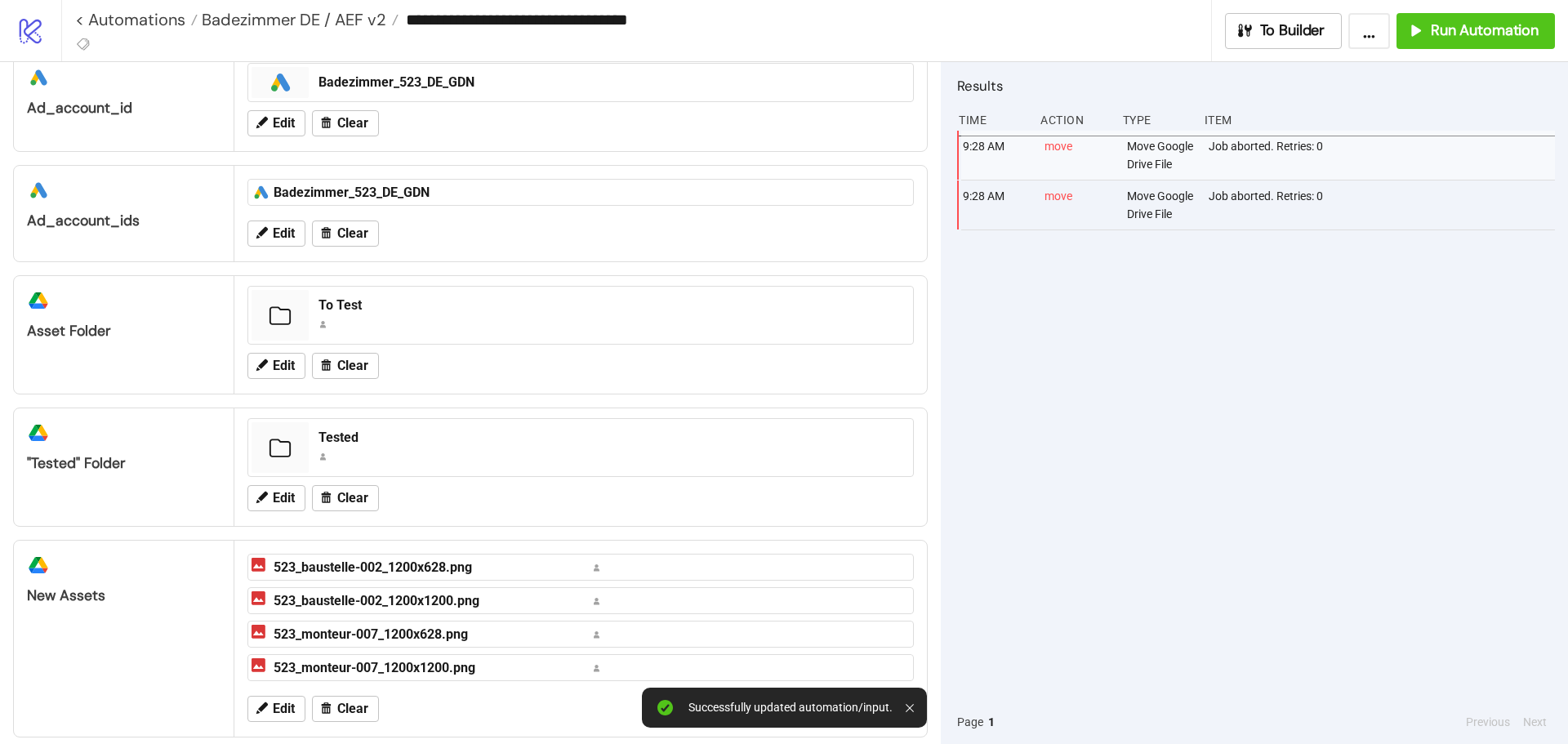
scroll to position [173, 0]
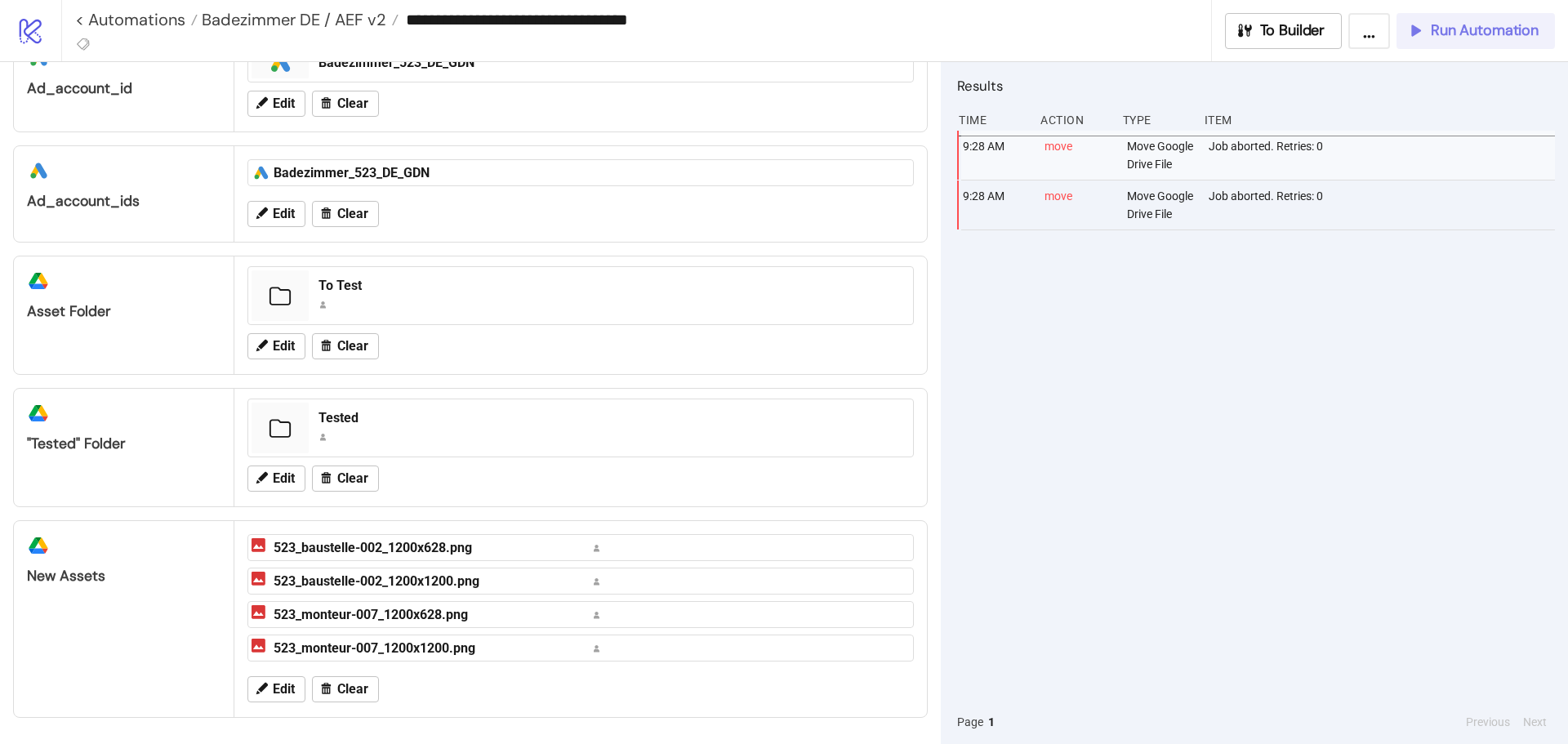
click at [1510, 22] on span "Run Automation" at bounding box center [1484, 30] width 108 height 19
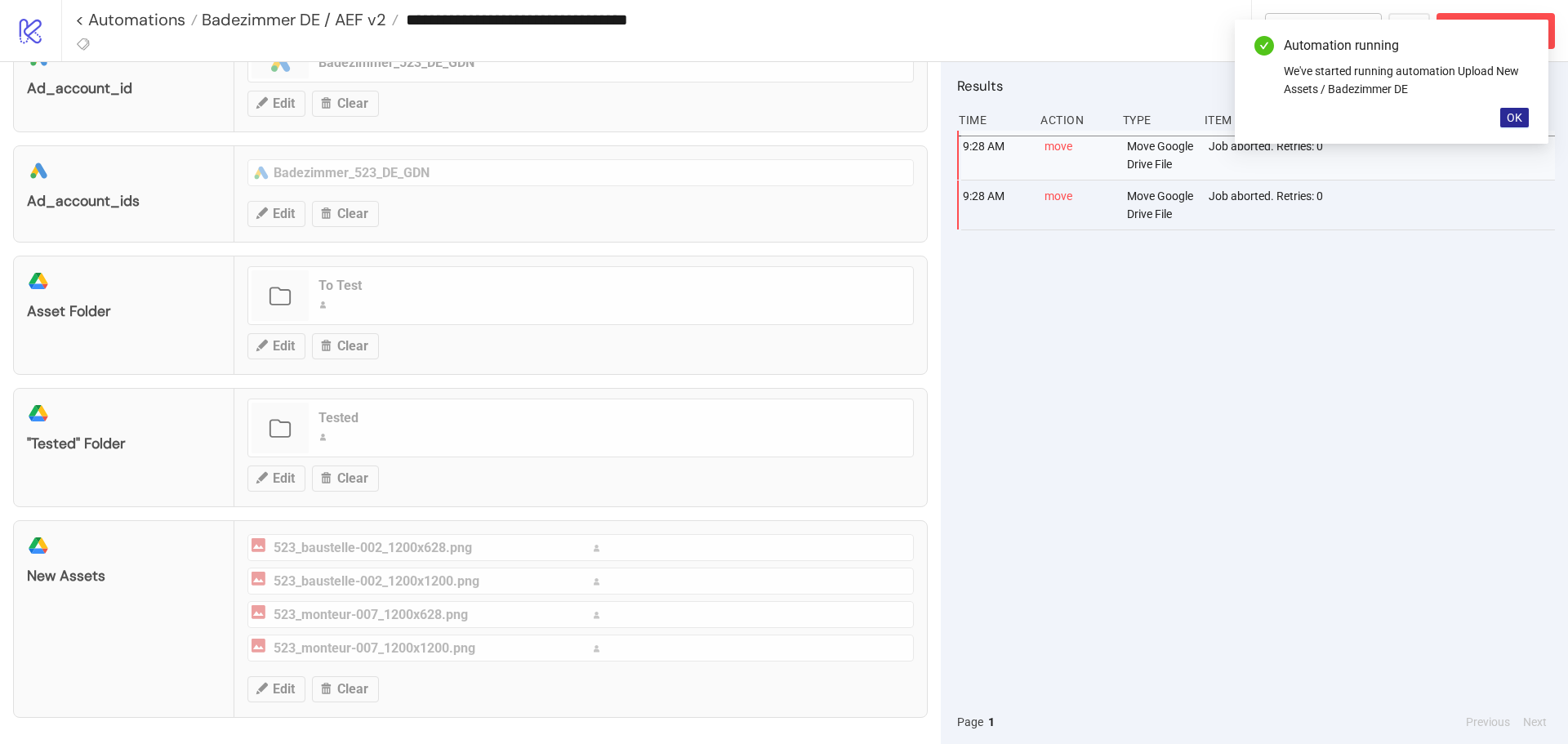
click at [1514, 116] on span "OK" at bounding box center [1514, 117] width 16 height 13
